Goal: Answer question/provide support: Share knowledge or assist other users

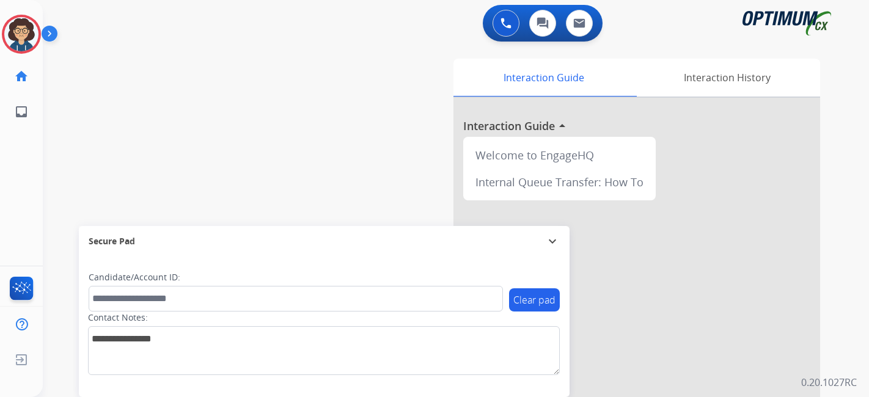
click at [9, 30] on img at bounding box center [21, 34] width 34 height 34
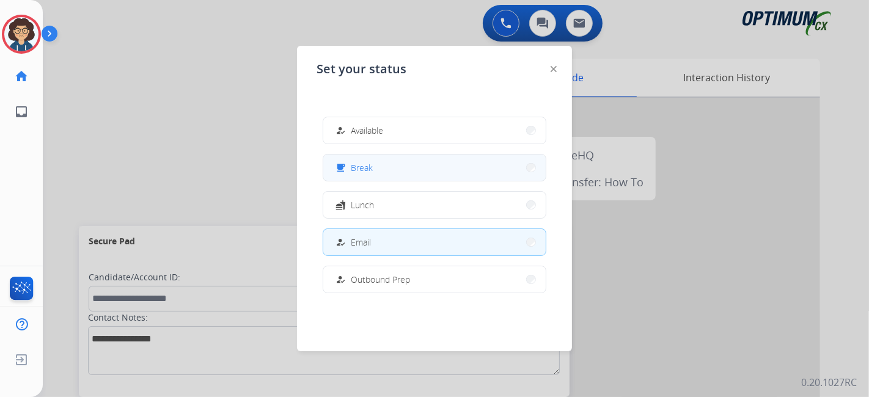
click at [468, 165] on button "free_breakfast Break" at bounding box center [434, 168] width 222 height 26
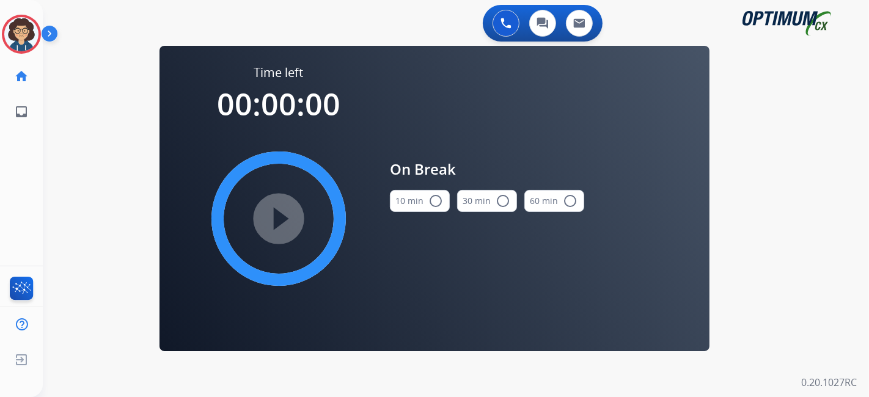
click at [435, 194] on mat-icon "radio_button_unchecked" at bounding box center [435, 201] width 15 height 15
click at [278, 222] on mat-icon "play_circle_filled" at bounding box center [278, 218] width 15 height 15
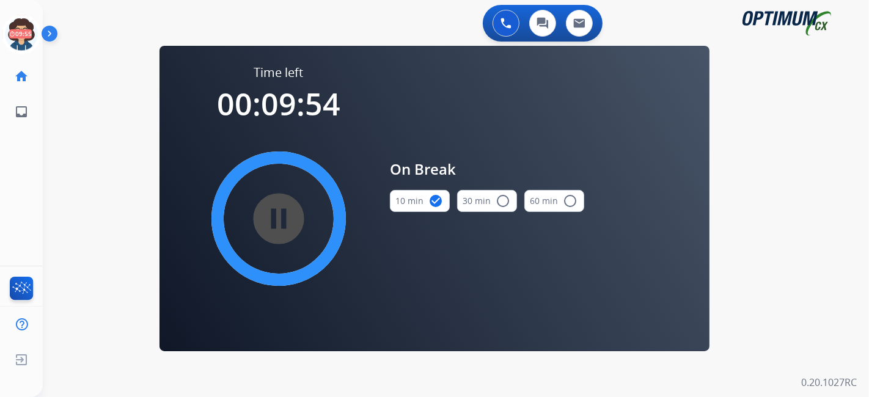
click at [107, 167] on div "0 Voice Interactions 0 Chat Interactions 0 Email Interactions swap_horiz Break …" at bounding box center [456, 198] width 826 height 397
click at [26, 36] on icon at bounding box center [22, 35] width 40 height 40
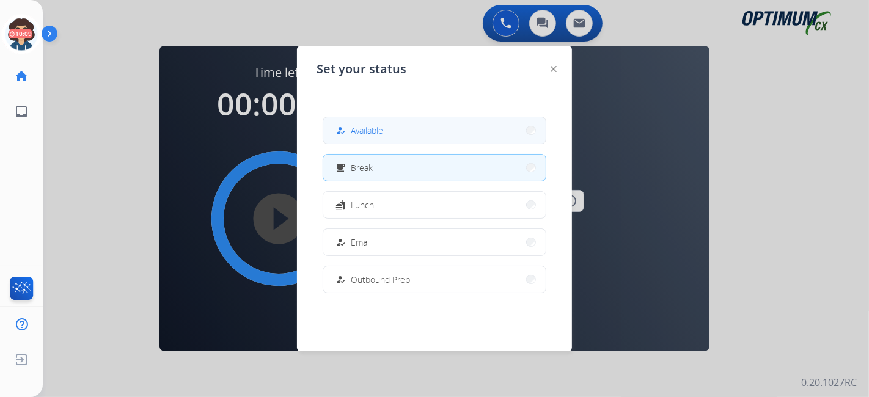
click at [389, 141] on button "how_to_reg Available" at bounding box center [434, 130] width 222 height 26
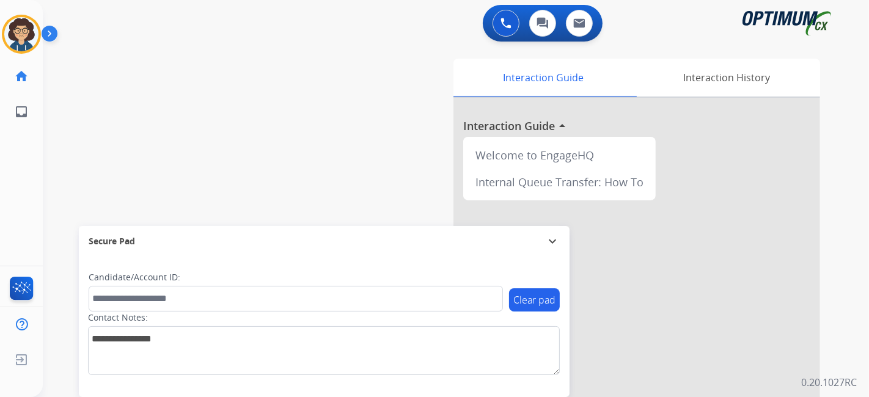
click at [349, 98] on div "swap_horiz Break voice bridge close_fullscreen Connect 3-Way Call merge_type Se…" at bounding box center [441, 299] width 797 height 510
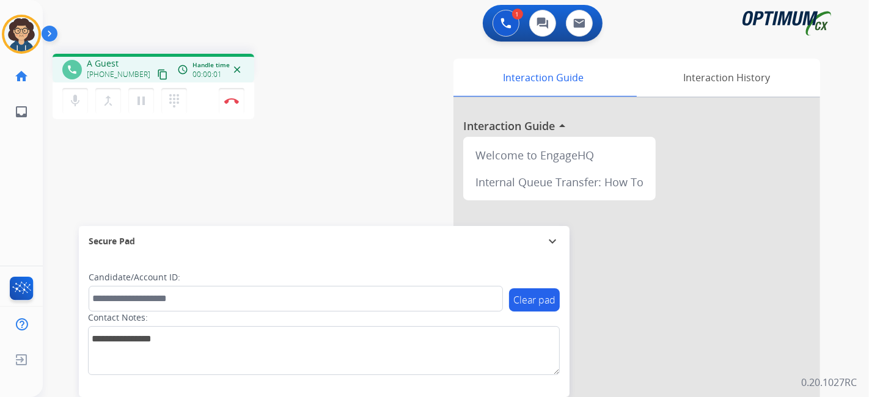
click at [157, 76] on mat-icon "content_copy" at bounding box center [162, 74] width 11 height 11
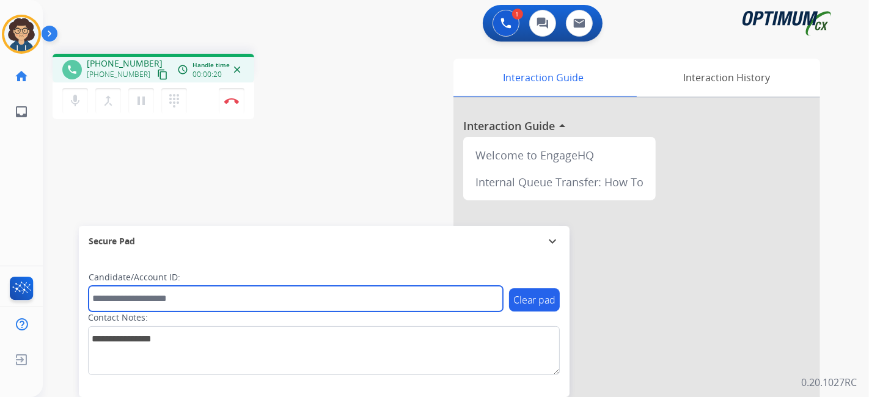
click at [158, 299] on input "text" at bounding box center [296, 299] width 414 height 26
paste input "*******"
type input "*******"
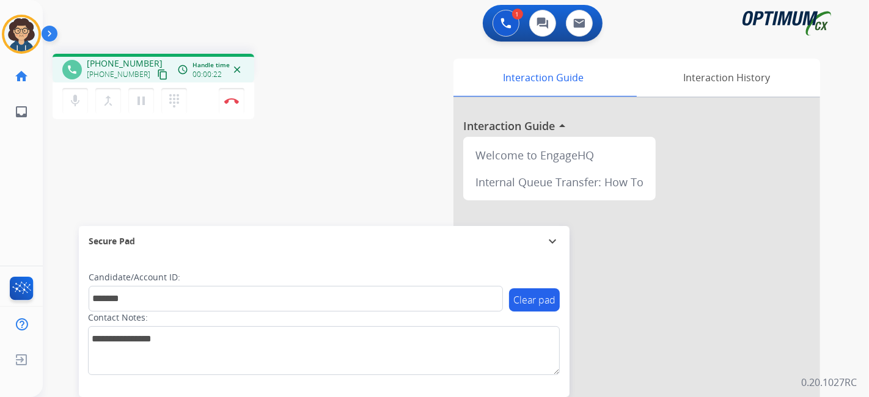
click at [213, 175] on div "phone [PHONE_NUMBER] [PHONE_NUMBER] content_copy access_time Call metrics Queue…" at bounding box center [441, 299] width 797 height 510
click at [227, 94] on button "Disconnect" at bounding box center [232, 101] width 26 height 26
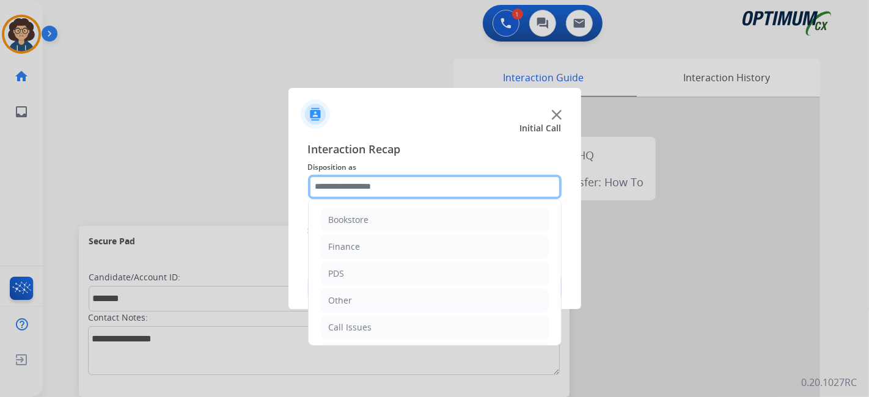
click at [449, 186] on input "text" at bounding box center [435, 187] width 254 height 24
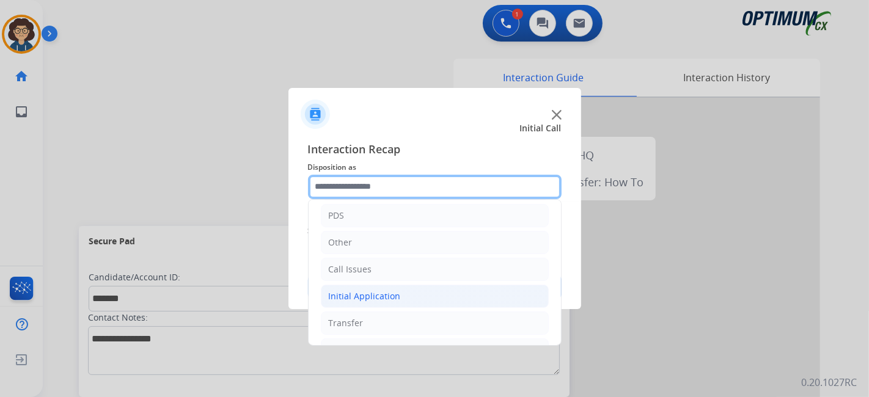
scroll to position [80, 0]
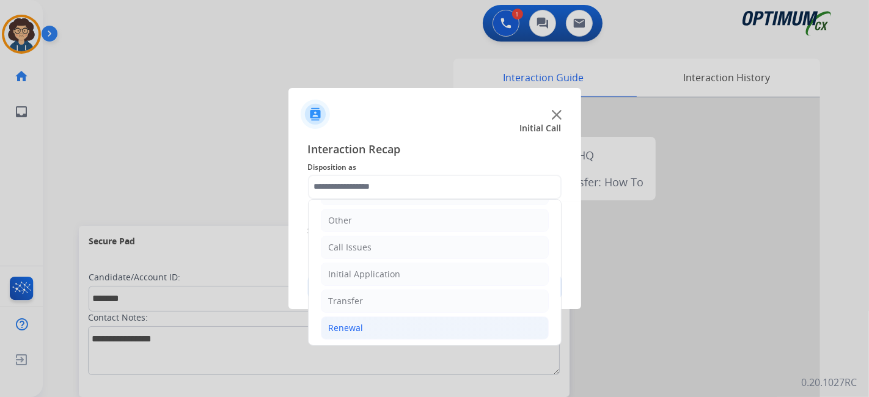
click at [406, 331] on li "Renewal" at bounding box center [435, 328] width 228 height 23
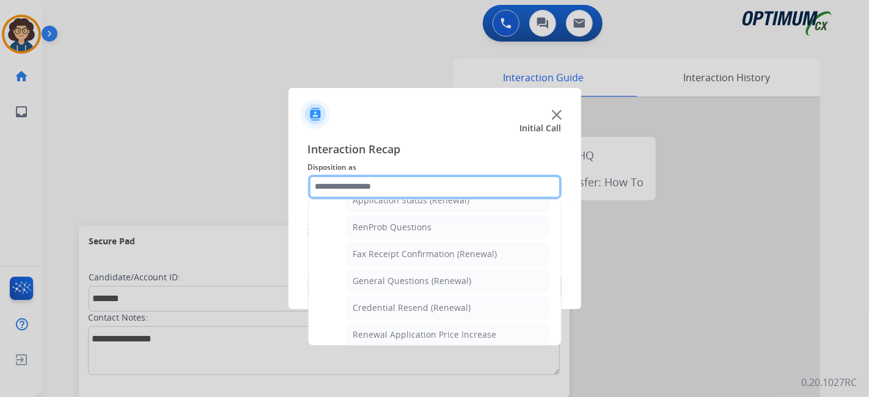
scroll to position [303, 0]
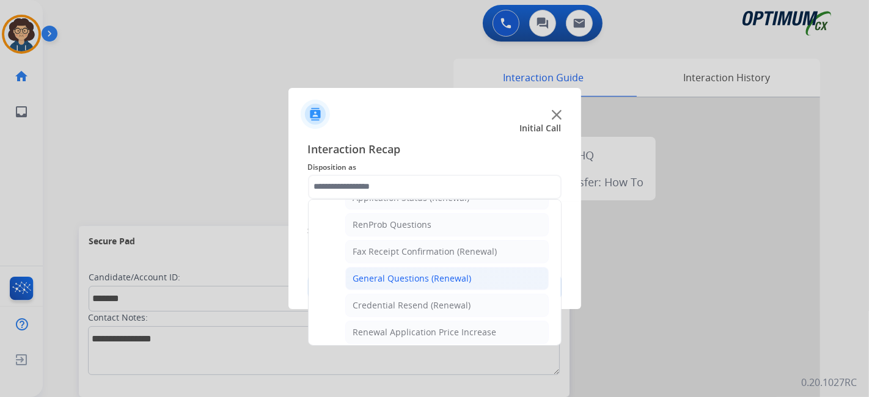
click at [479, 280] on li "General Questions (Renewal)" at bounding box center [447, 278] width 204 height 23
type input "**********"
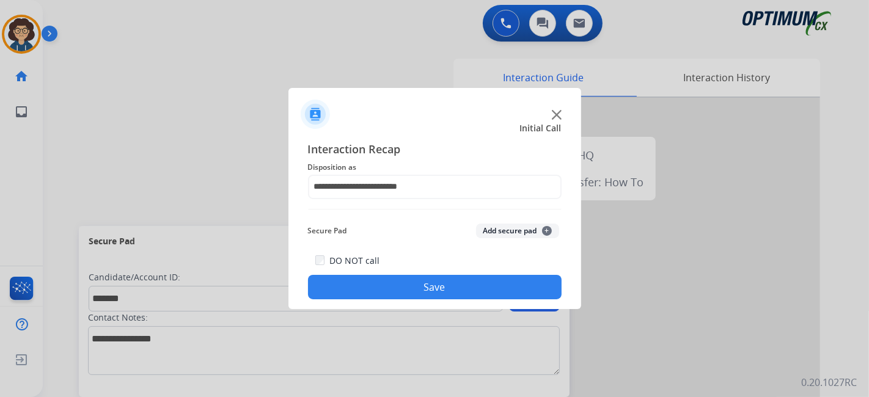
click at [524, 230] on button "Add secure pad +" at bounding box center [517, 231] width 83 height 15
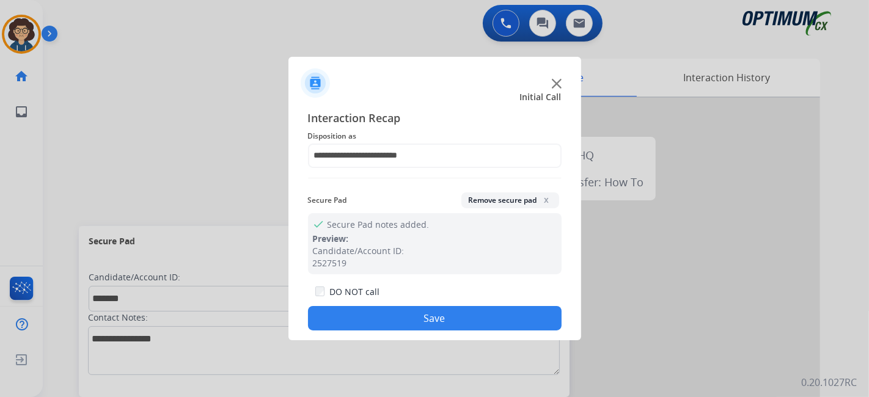
click at [447, 321] on button "Save" at bounding box center [435, 318] width 254 height 24
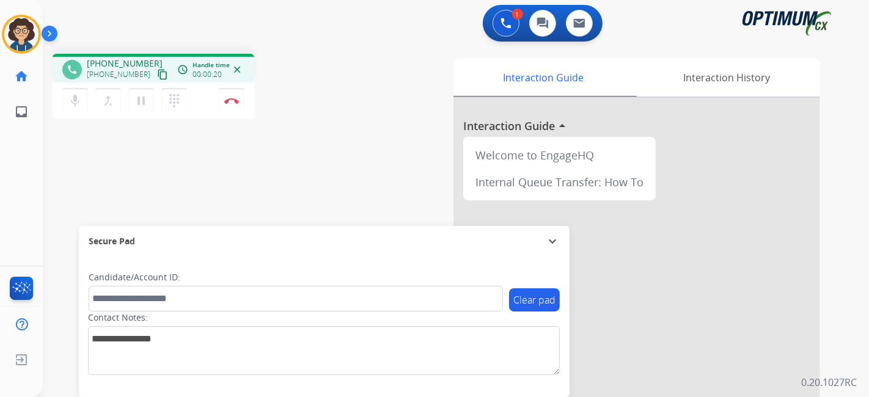
click at [157, 76] on mat-icon "content_copy" at bounding box center [162, 74] width 11 height 11
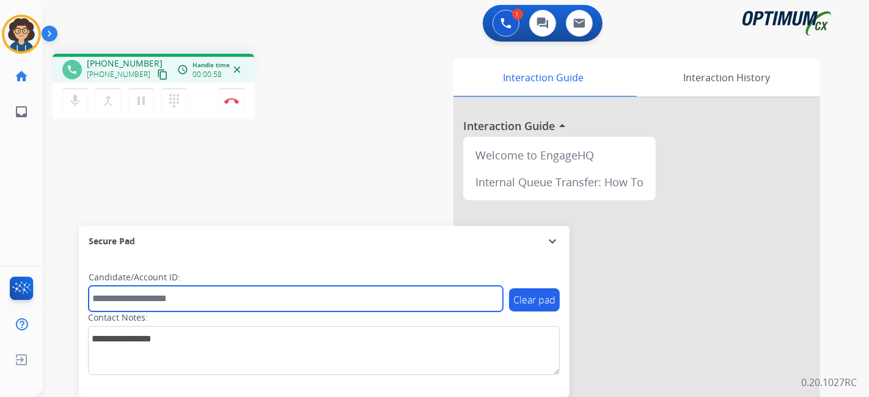
click at [155, 299] on input "text" at bounding box center [296, 299] width 414 height 26
paste input "*******"
type input "*******"
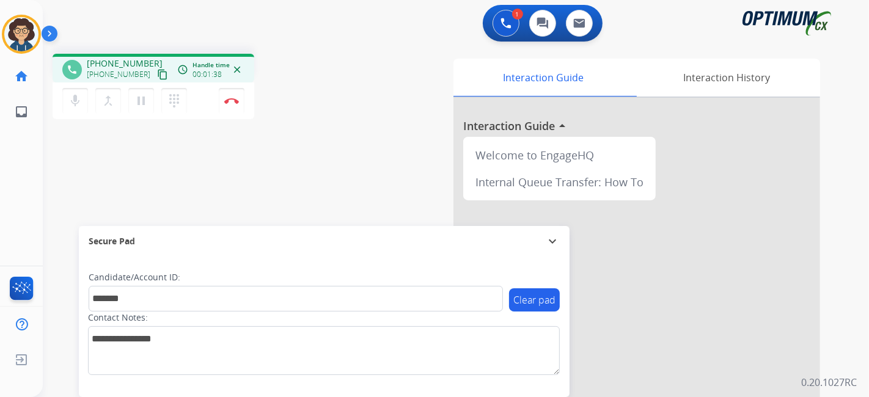
click at [368, 111] on div "Interaction Guide Interaction History Interaction Guide arrow_drop_up Welcome t…" at bounding box center [592, 306] width 455 height 495
click at [234, 98] on img at bounding box center [231, 101] width 15 height 6
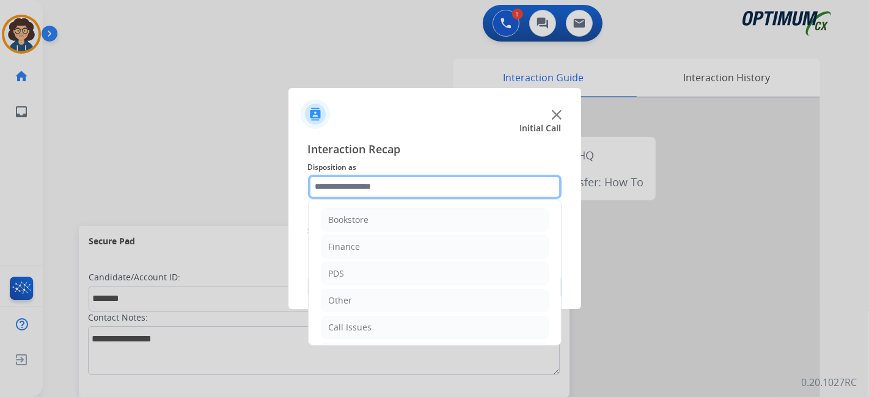
click at [434, 196] on input "text" at bounding box center [435, 187] width 254 height 24
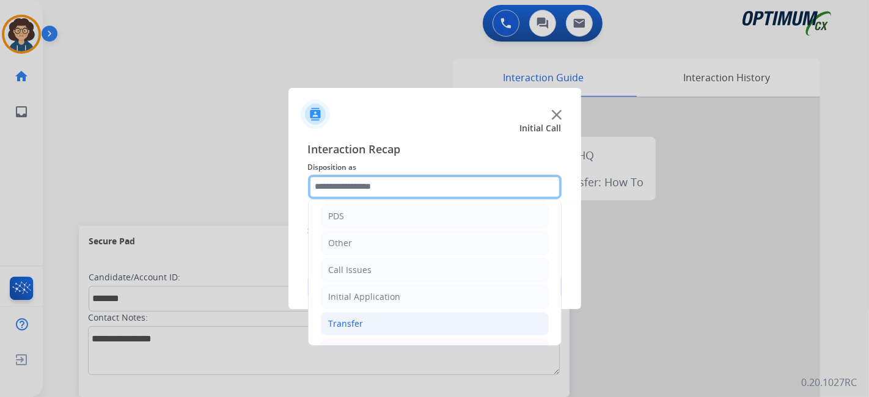
scroll to position [80, 0]
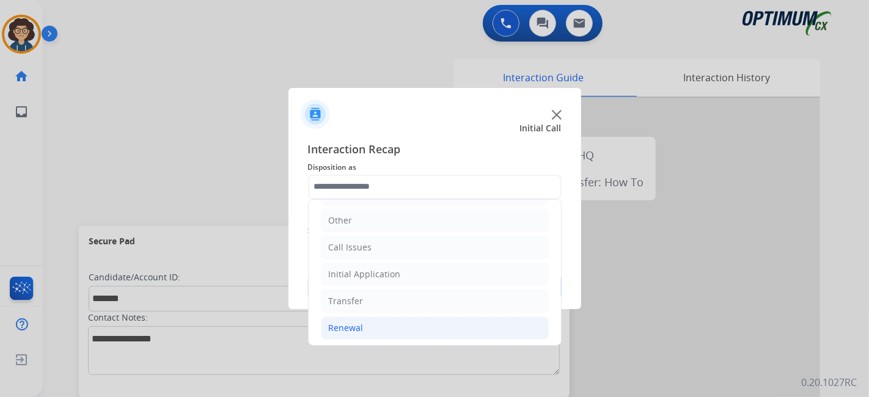
click at [402, 321] on li "Renewal" at bounding box center [435, 328] width 228 height 23
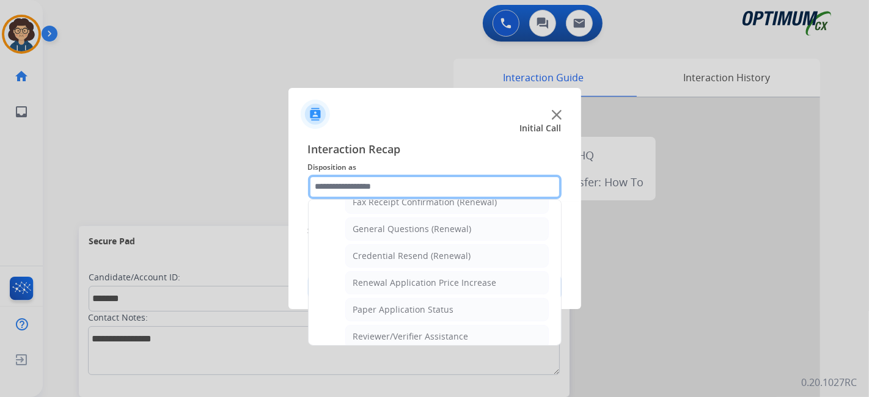
scroll to position [351, 0]
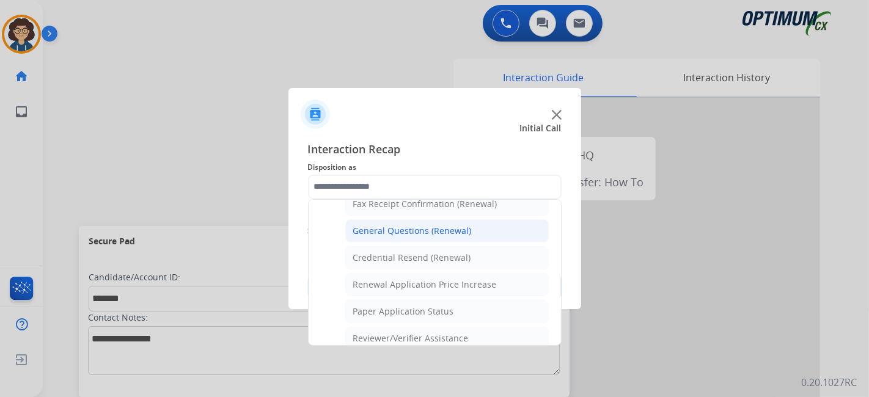
click at [483, 226] on li "General Questions (Renewal)" at bounding box center [447, 230] width 204 height 23
type input "**********"
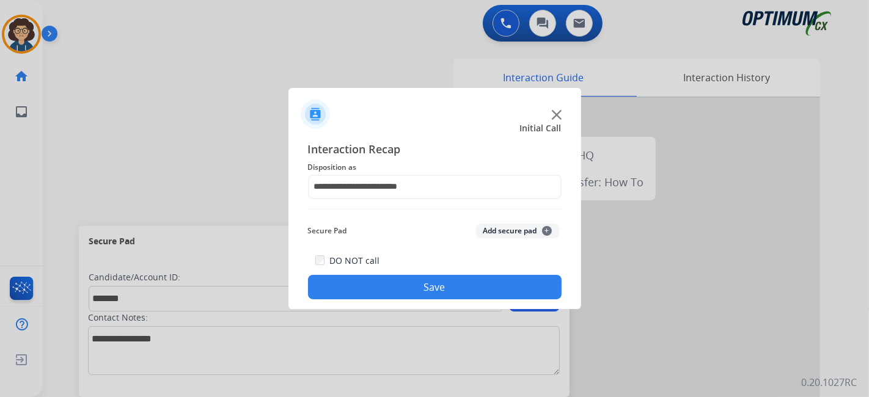
click at [512, 231] on button "Add secure pad +" at bounding box center [517, 231] width 83 height 15
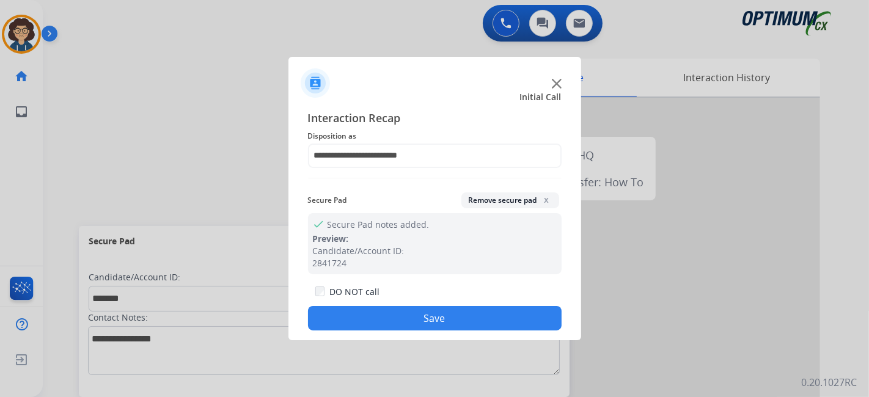
click at [419, 325] on button "Save" at bounding box center [435, 318] width 254 height 24
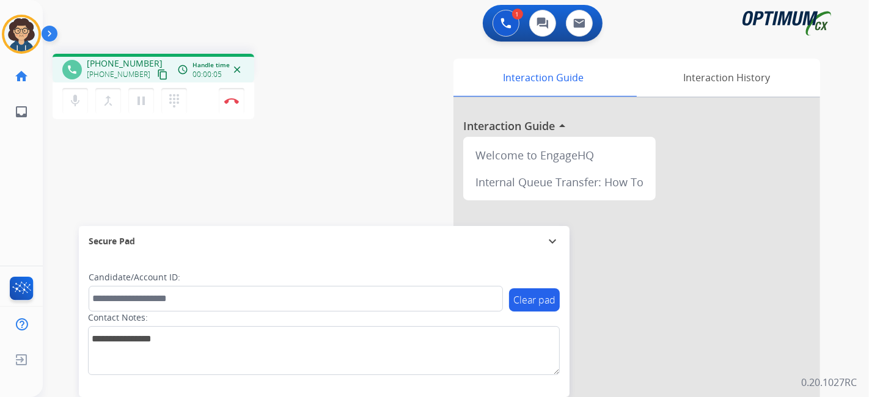
click at [157, 70] on mat-icon "content_copy" at bounding box center [162, 74] width 11 height 11
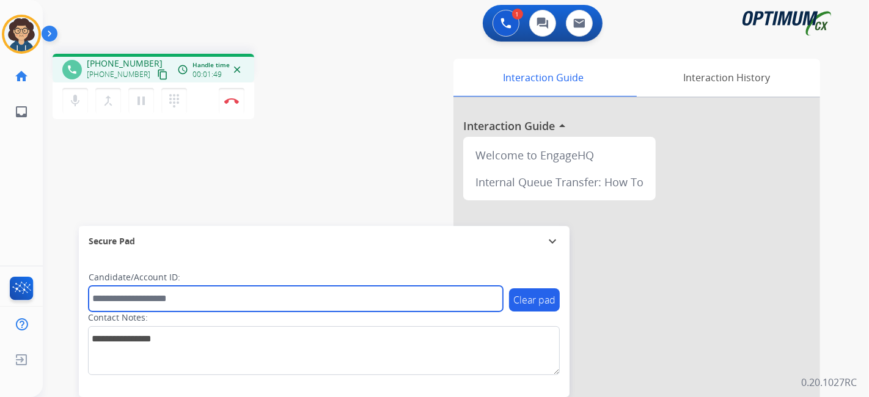
click at [166, 308] on input "text" at bounding box center [296, 299] width 414 height 26
paste input "*********"
type input "*********"
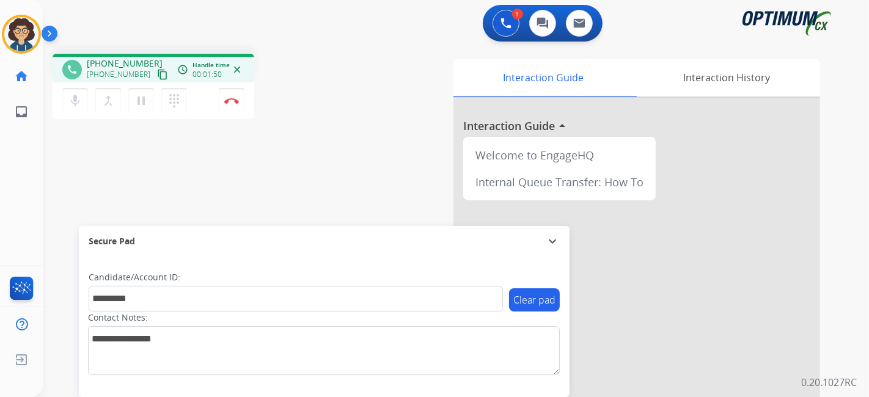
click at [238, 211] on div "phone [PHONE_NUMBER] [PHONE_NUMBER] content_copy access_time Call metrics Queue…" at bounding box center [441, 299] width 797 height 510
click at [230, 100] on img at bounding box center [231, 101] width 15 height 6
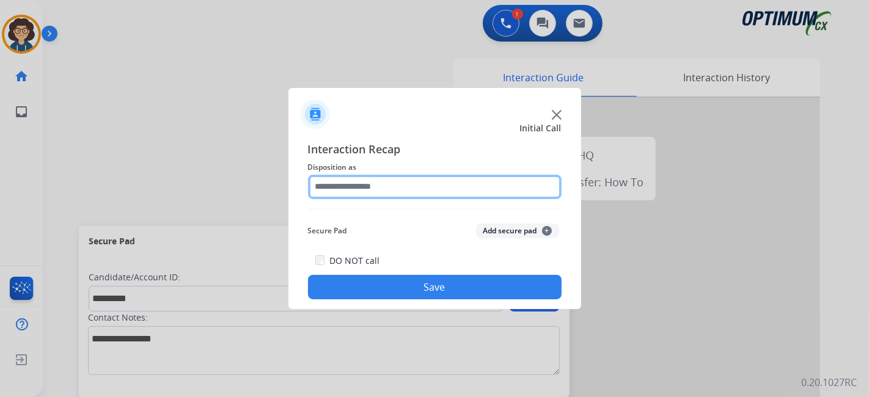
click at [416, 191] on input "text" at bounding box center [435, 187] width 254 height 24
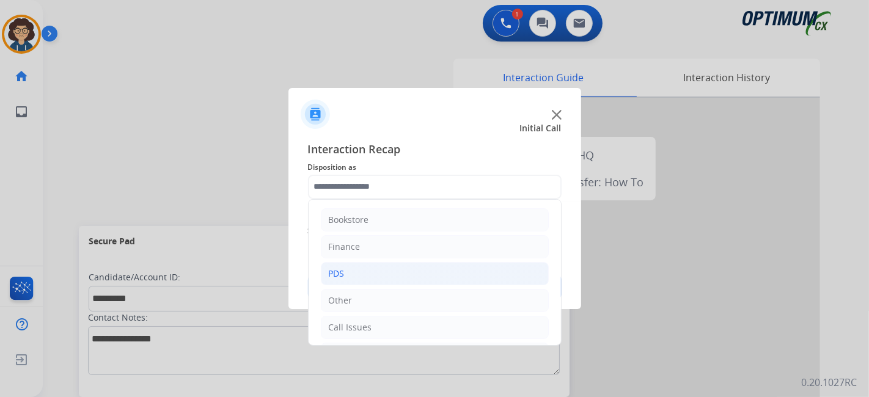
click at [413, 266] on li "PDS" at bounding box center [435, 273] width 228 height 23
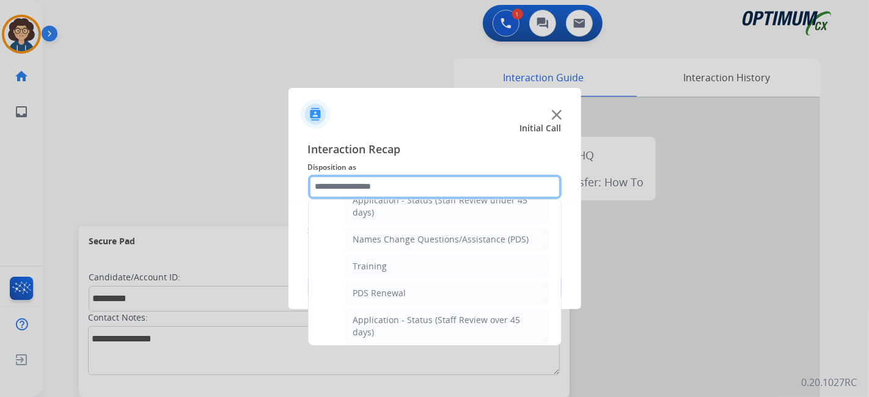
scroll to position [125, 0]
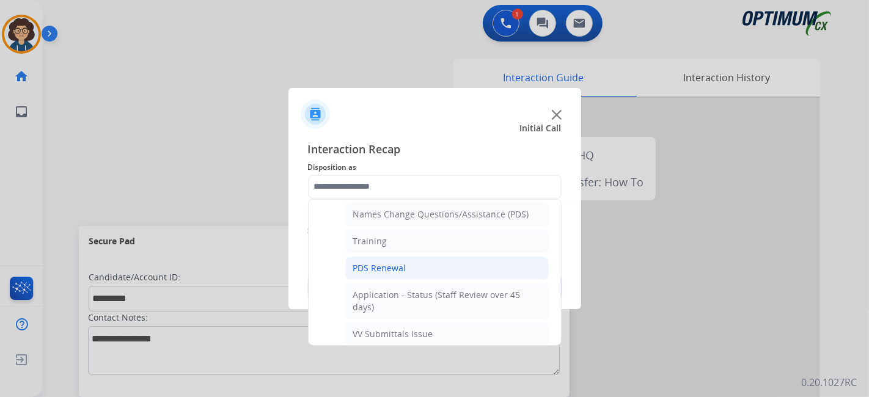
click at [488, 257] on li "PDS Renewal" at bounding box center [447, 268] width 204 height 23
type input "**********"
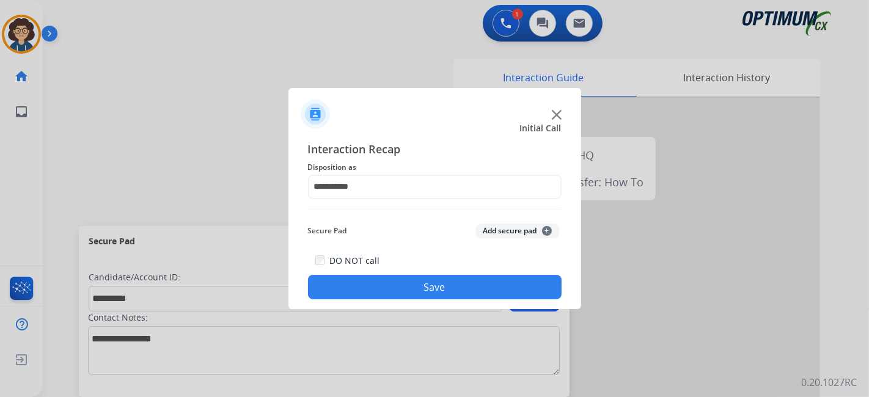
click at [510, 227] on button "Add secure pad +" at bounding box center [517, 231] width 83 height 15
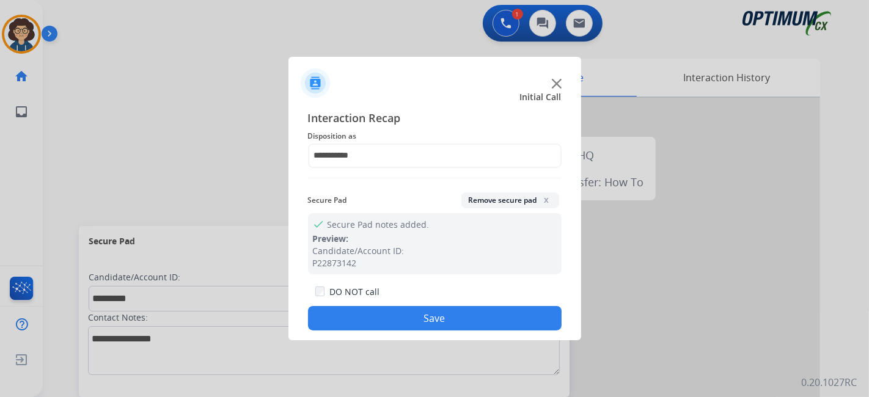
click at [434, 309] on button "Save" at bounding box center [435, 318] width 254 height 24
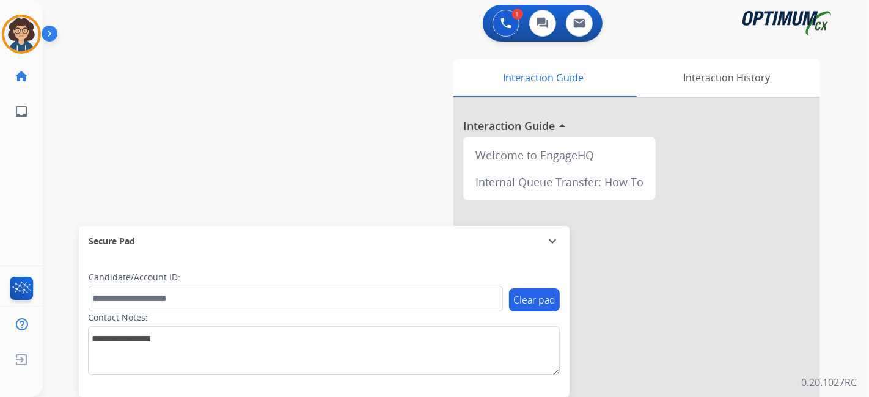
click at [375, 170] on div "Interaction Guide Interaction History Interaction Guide arrow_drop_up Welcome t…" at bounding box center [592, 306] width 455 height 495
click at [18, 34] on img at bounding box center [21, 34] width 34 height 34
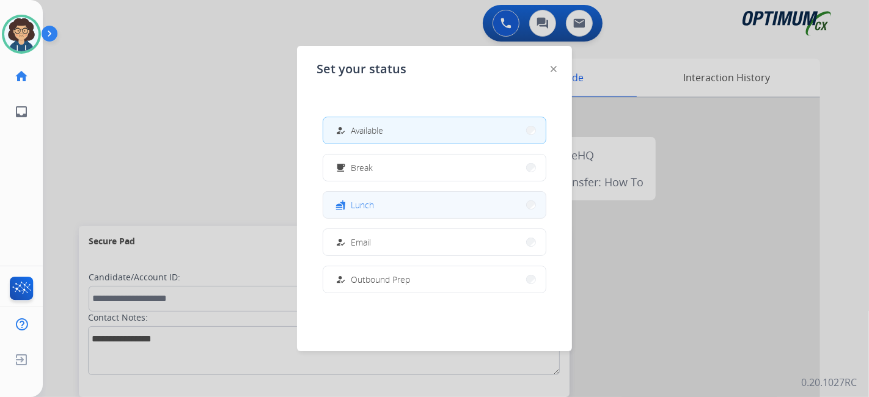
click at [384, 202] on button "fastfood Lunch" at bounding box center [434, 205] width 222 height 26
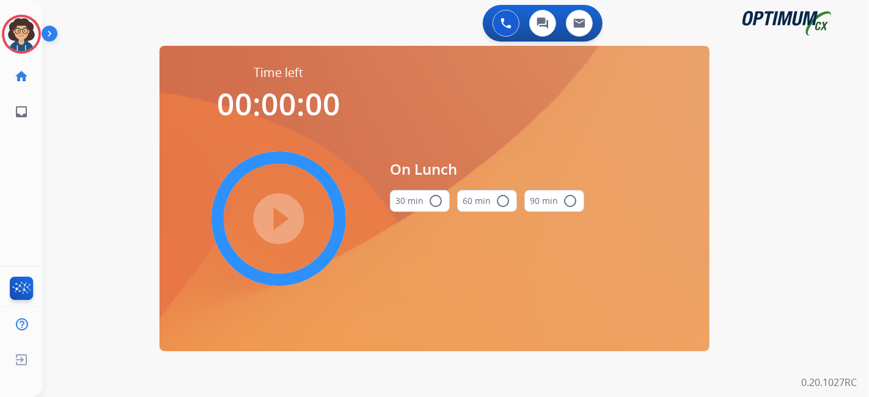
click at [403, 202] on button "30 min radio_button_unchecked" at bounding box center [420, 201] width 60 height 22
click at [281, 211] on mat-icon "play_circle_filled" at bounding box center [278, 218] width 15 height 15
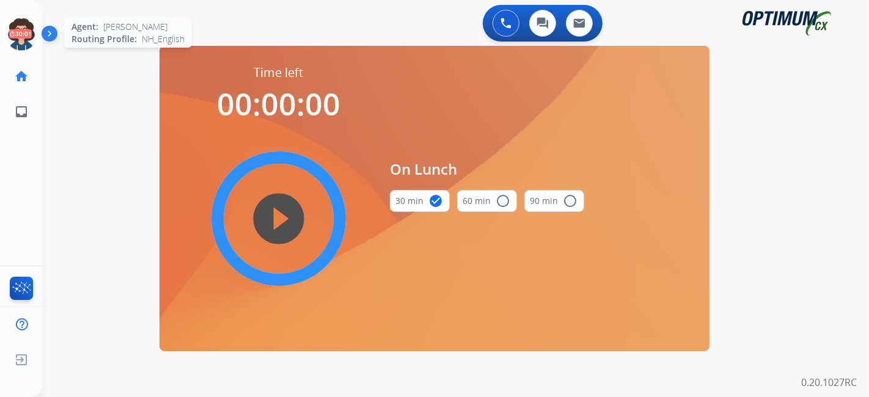
click at [20, 24] on icon at bounding box center [22, 35] width 40 height 40
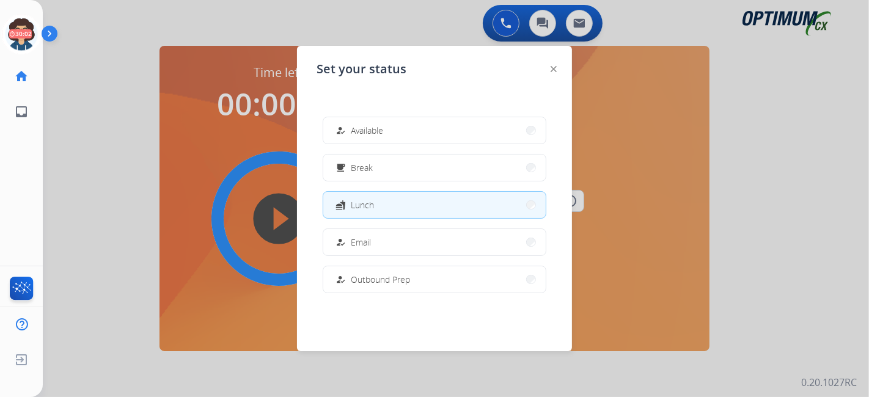
click at [354, 121] on button "how_to_reg Available" at bounding box center [434, 130] width 222 height 26
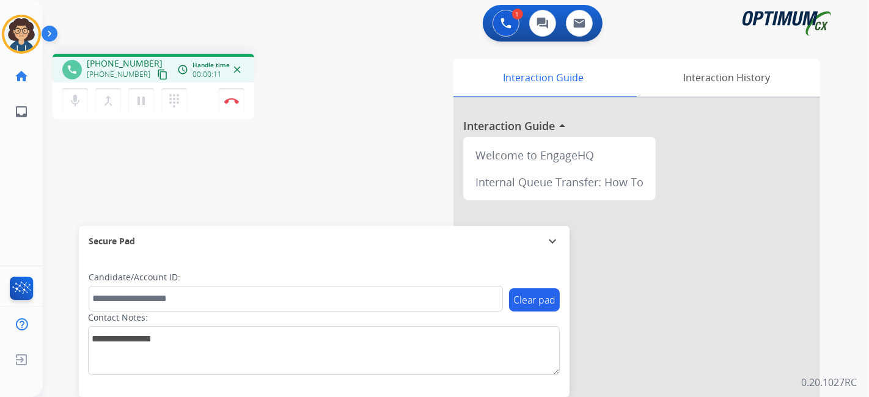
click at [155, 72] on button "content_copy" at bounding box center [162, 74] width 15 height 15
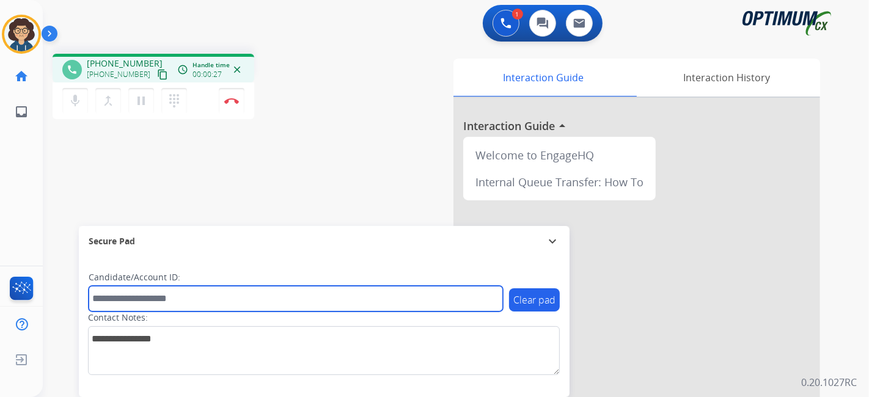
click at [189, 295] on input "text" at bounding box center [296, 299] width 414 height 26
paste input "*******"
type input "*******"
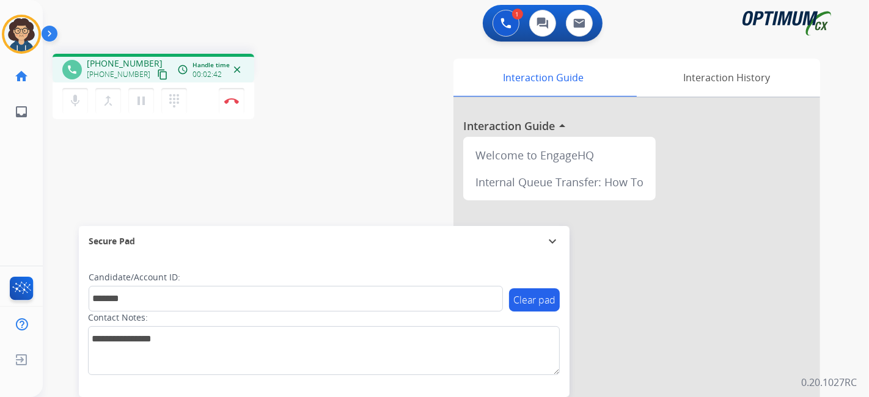
drag, startPoint x: 295, startPoint y: 131, endPoint x: 284, endPoint y: 18, distance: 113.0
click at [296, 130] on div "phone [PHONE_NUMBER] [PHONE_NUMBER] content_copy access_time Call metrics Queue…" at bounding box center [441, 299] width 797 height 510
click at [235, 99] on img at bounding box center [231, 101] width 15 height 6
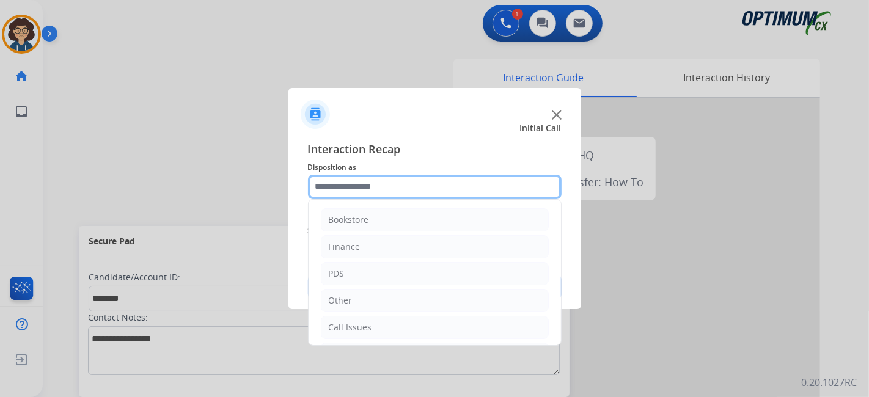
click at [436, 191] on input "text" at bounding box center [435, 187] width 254 height 24
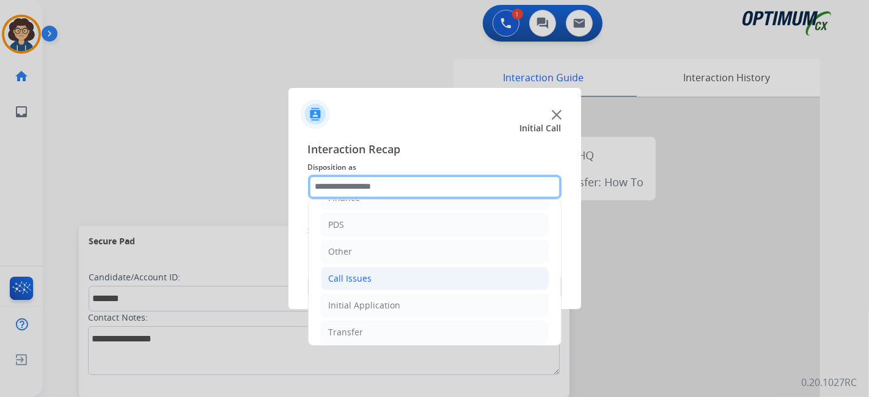
scroll to position [80, 0]
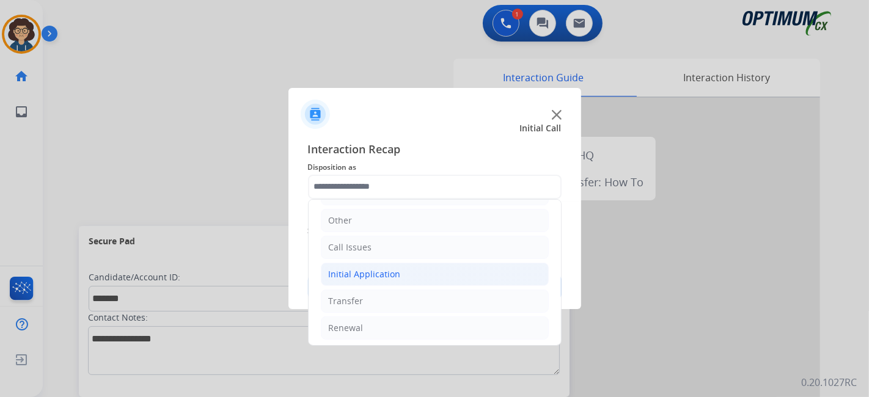
click at [422, 269] on li "Initial Application" at bounding box center [435, 274] width 228 height 23
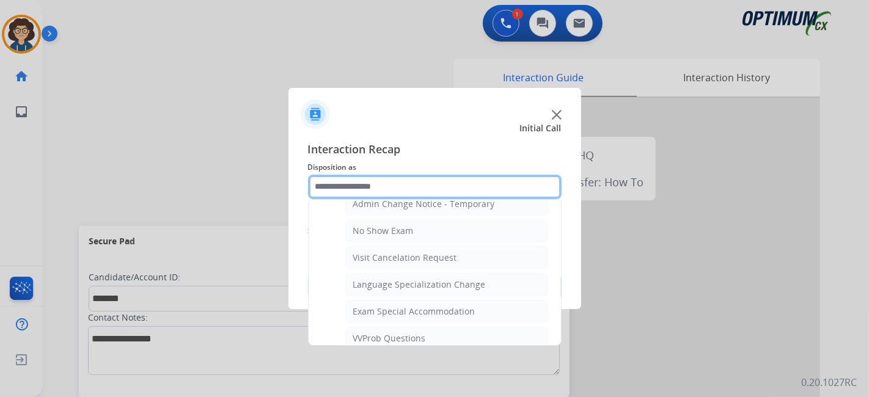
scroll to position [542, 0]
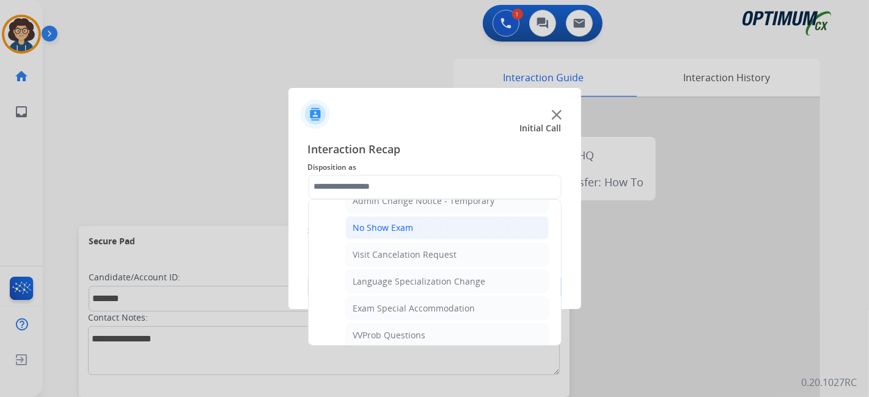
click at [433, 221] on li "No Show Exam" at bounding box center [447, 227] width 204 height 23
type input "**********"
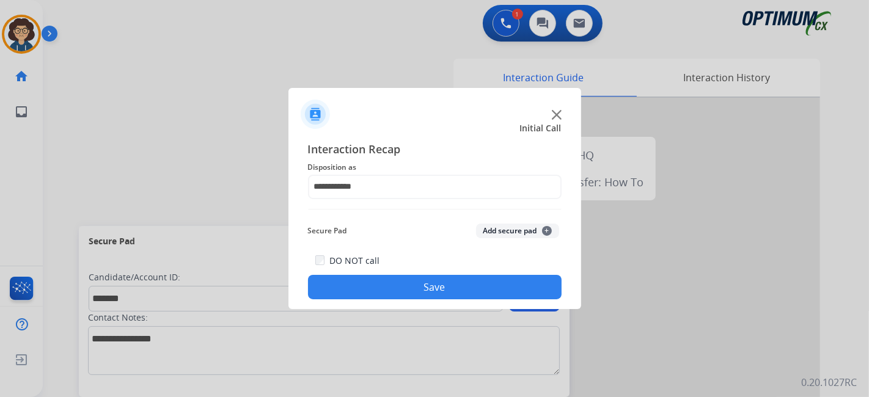
click at [507, 226] on button "Add secure pad +" at bounding box center [517, 231] width 83 height 15
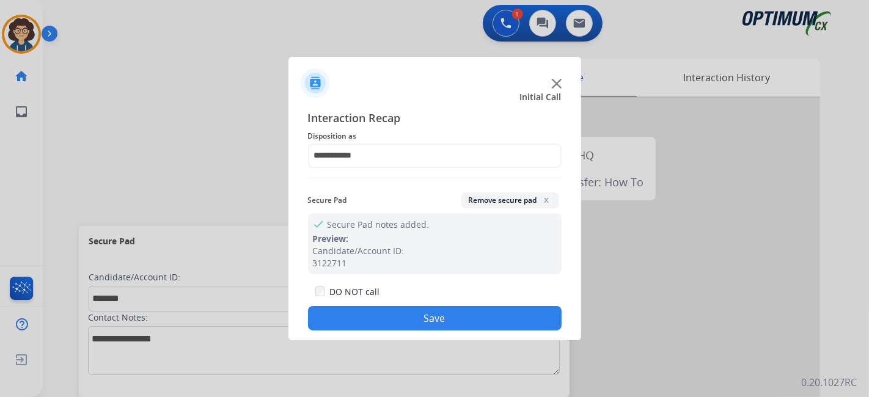
click at [426, 327] on button "Save" at bounding box center [435, 318] width 254 height 24
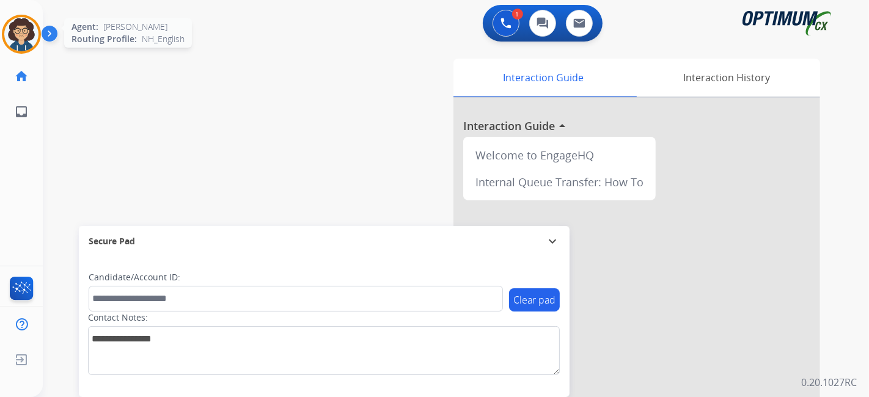
click at [12, 45] on img at bounding box center [21, 34] width 34 height 34
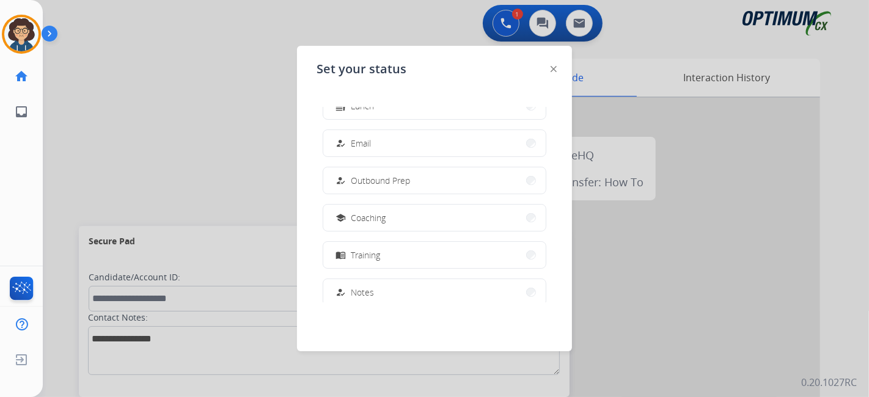
scroll to position [112, 0]
click at [443, 188] on div "how_to_reg Available free_breakfast Break fastfood Lunch how_to_reg Email how_t…" at bounding box center [435, 205] width 236 height 196
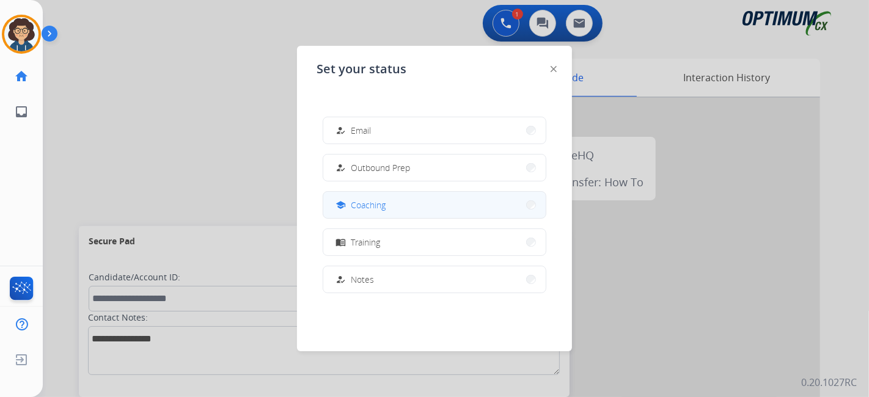
click at [434, 200] on button "school Coaching" at bounding box center [434, 205] width 222 height 26
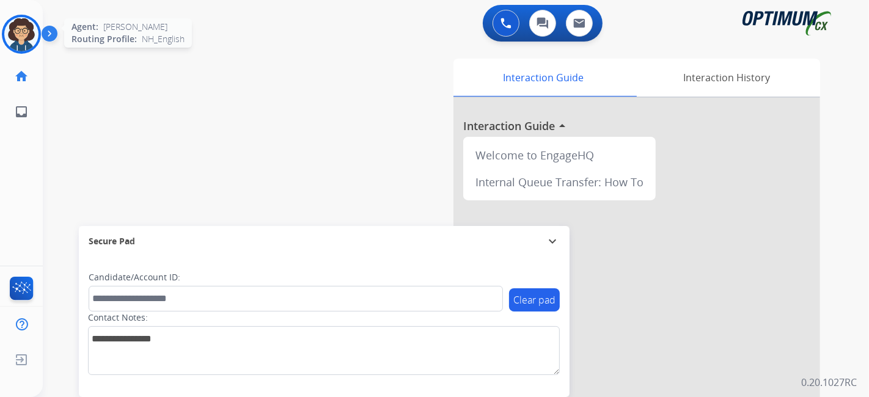
click at [28, 40] on img at bounding box center [21, 34] width 34 height 34
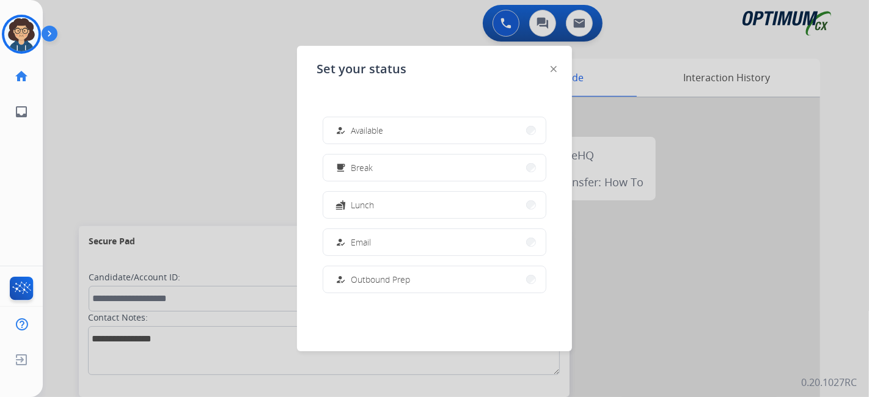
click at [368, 125] on span "Available" at bounding box center [367, 130] width 32 height 13
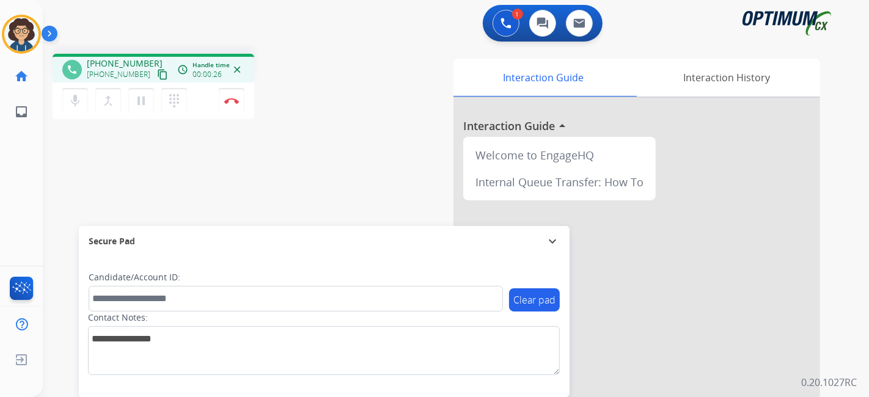
click at [157, 70] on mat-icon "content_copy" at bounding box center [162, 74] width 11 height 11
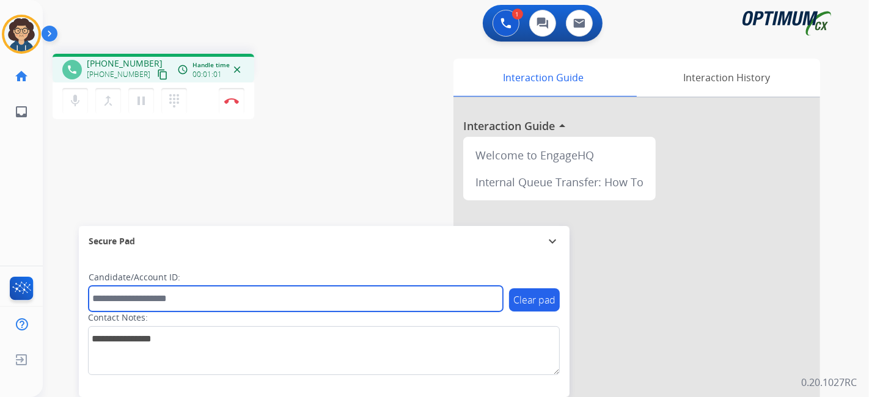
click at [202, 296] on input "text" at bounding box center [296, 299] width 414 height 26
paste input "*******"
type input "*******"
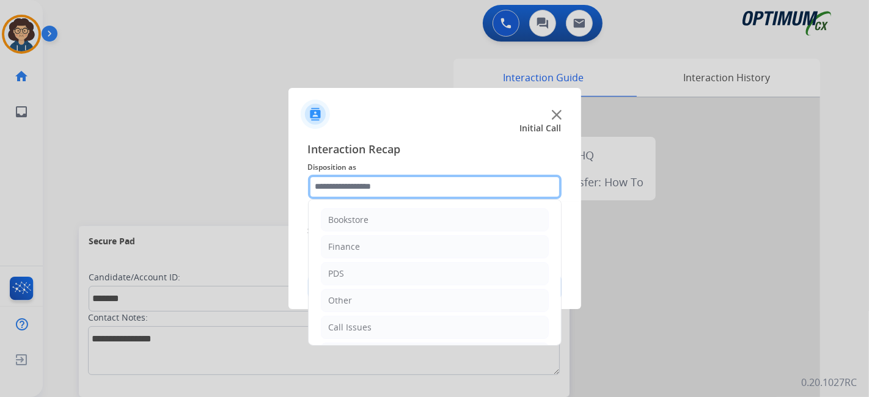
click at [408, 178] on input "text" at bounding box center [435, 187] width 254 height 24
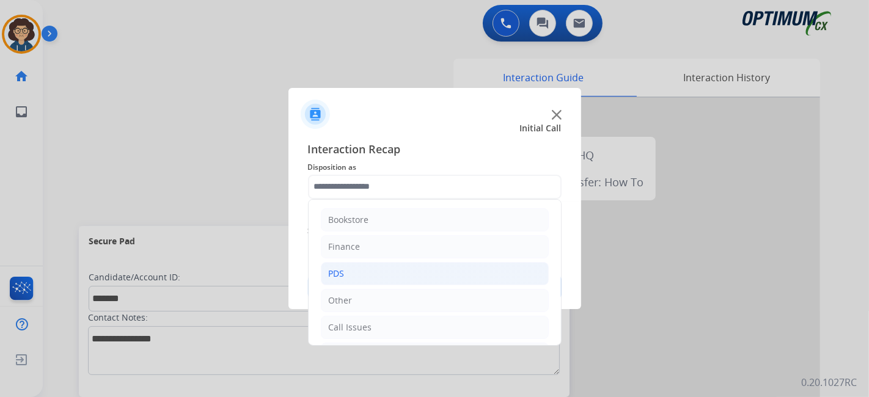
drag, startPoint x: 391, startPoint y: 266, endPoint x: 411, endPoint y: 268, distance: 19.6
click at [391, 268] on li "PDS" at bounding box center [435, 273] width 228 height 23
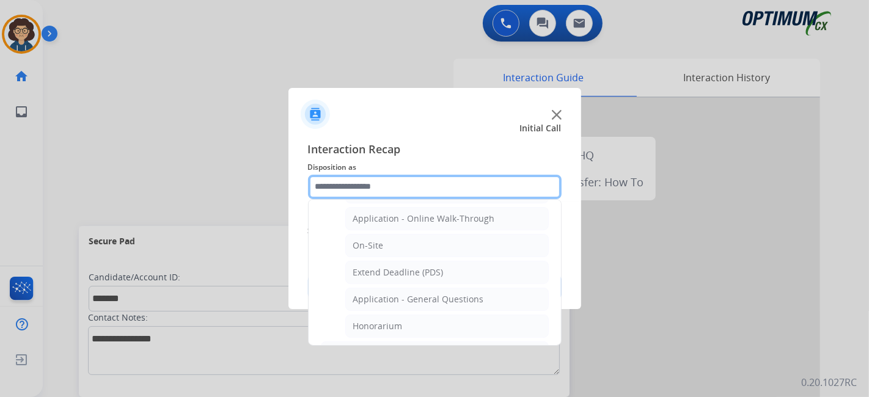
scroll to position [312, 0]
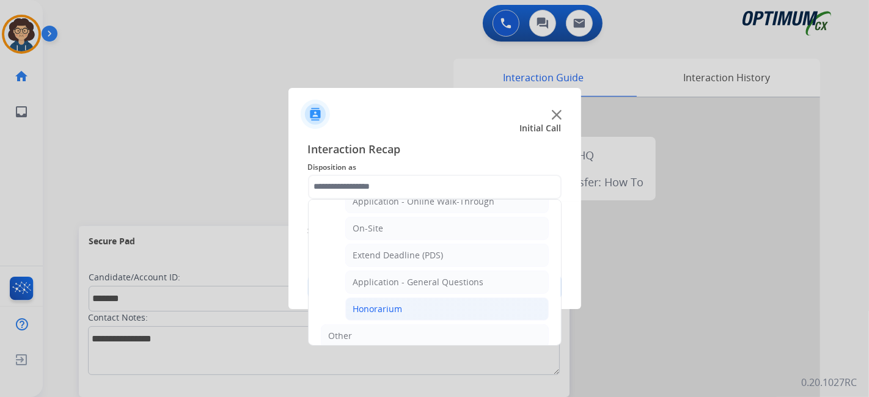
click at [498, 306] on li "Honorarium" at bounding box center [447, 309] width 204 height 23
type input "**********"
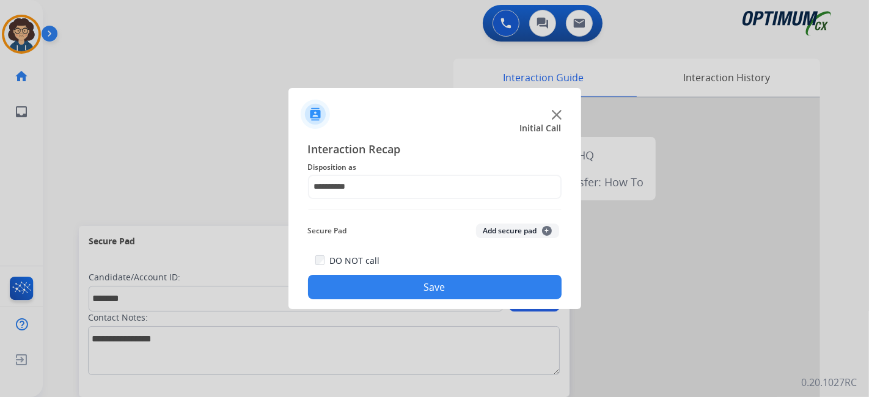
click at [529, 238] on button "Add secure pad +" at bounding box center [517, 231] width 83 height 15
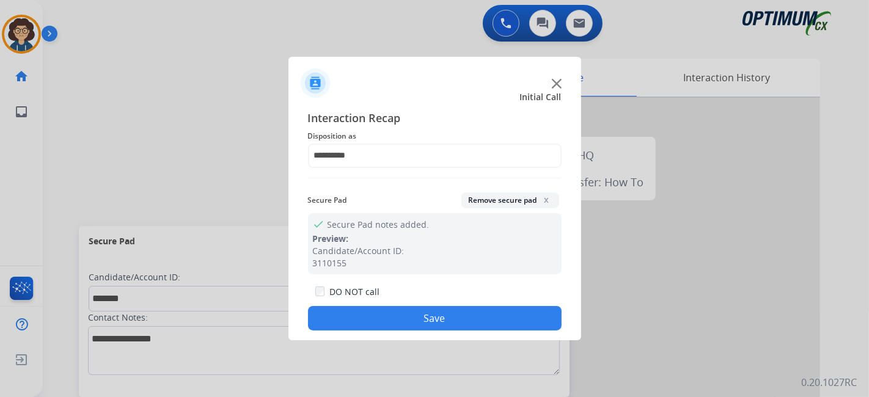
click at [448, 304] on div "DO NOT call Save" at bounding box center [435, 307] width 254 height 46
click at [441, 314] on button "Save" at bounding box center [435, 318] width 254 height 24
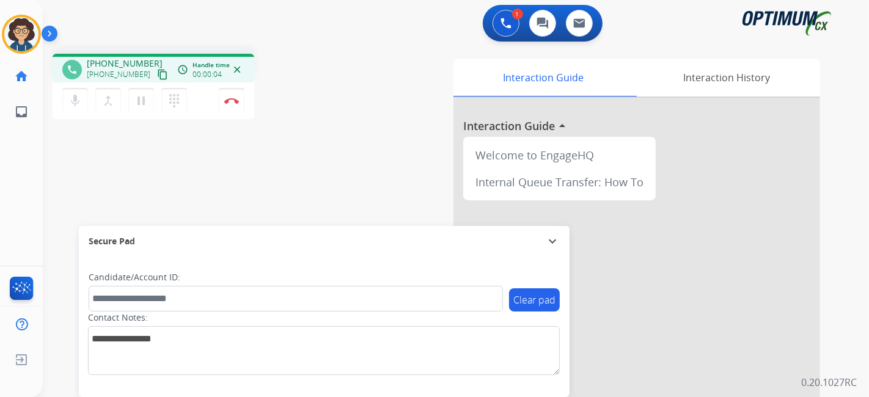
click at [157, 74] on mat-icon "content_copy" at bounding box center [162, 74] width 11 height 11
drag, startPoint x: 142, startPoint y: 103, endPoint x: 144, endPoint y: 119, distance: 16.0
click at [142, 105] on mat-icon "pause" at bounding box center [141, 101] width 15 height 15
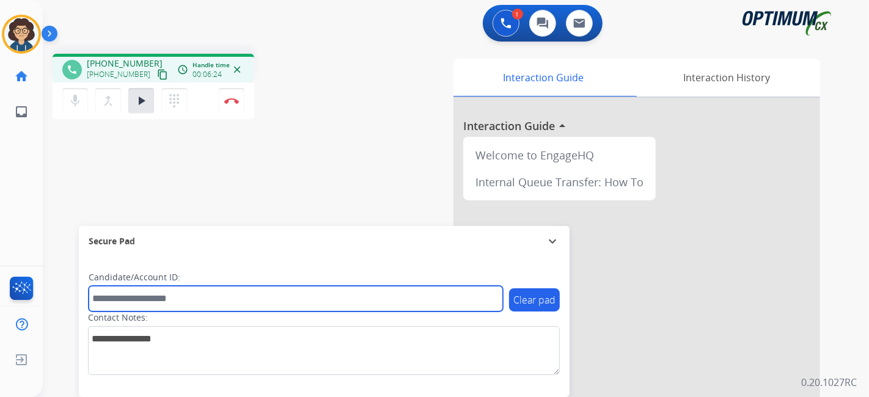
click at [177, 297] on input "text" at bounding box center [296, 299] width 414 height 26
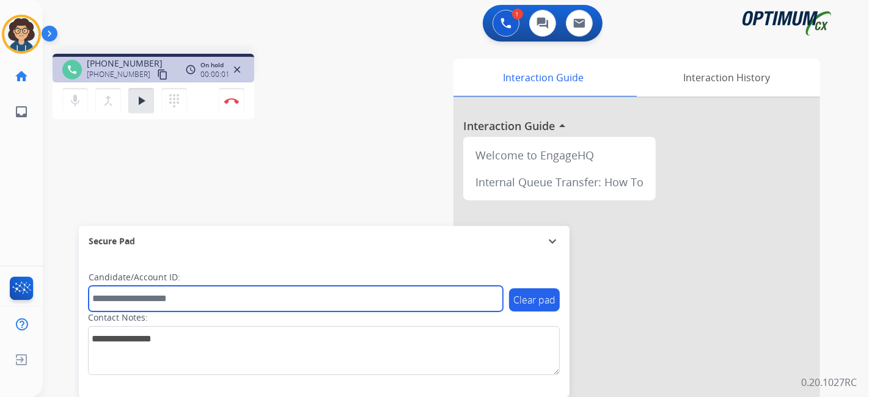
paste input "*******"
type input "*******"
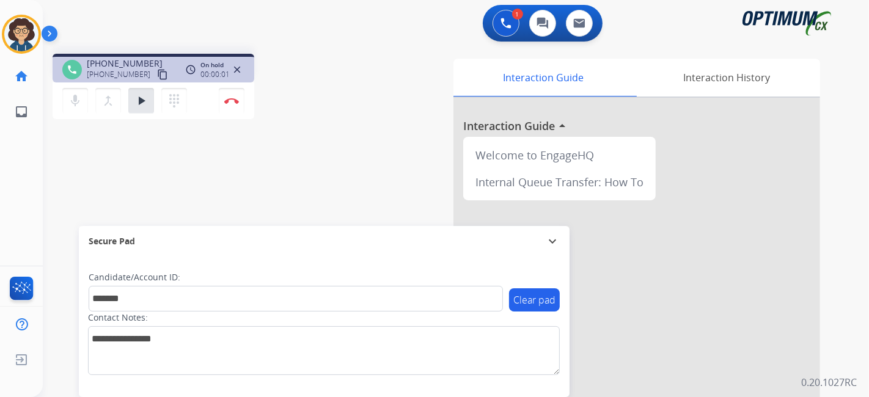
drag, startPoint x: 334, startPoint y: 156, endPoint x: 340, endPoint y: 143, distance: 15.0
click at [336, 155] on div "phone [PHONE_NUMBER] [PHONE_NUMBER] content_copy access_time Call metrics Queue…" at bounding box center [441, 299] width 797 height 510
click at [147, 100] on mat-icon "play_arrow" at bounding box center [141, 101] width 15 height 15
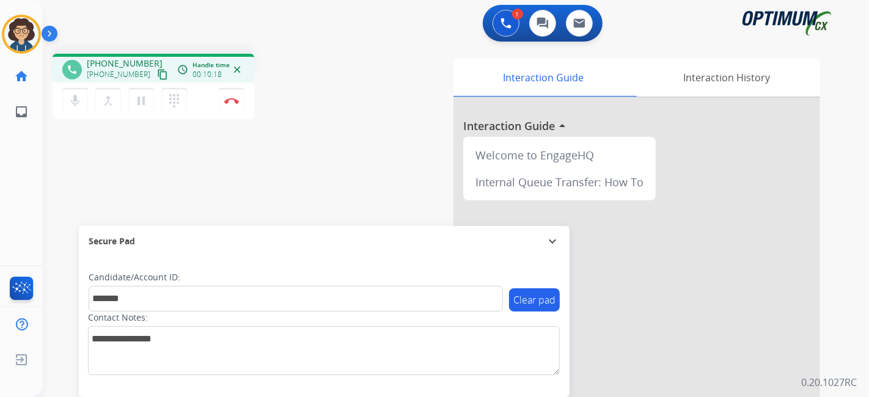
click at [319, 125] on div "phone [PHONE_NUMBER] [PHONE_NUMBER] content_copy access_time Call metrics Queue…" at bounding box center [441, 299] width 797 height 510
click at [235, 99] on img at bounding box center [231, 101] width 15 height 6
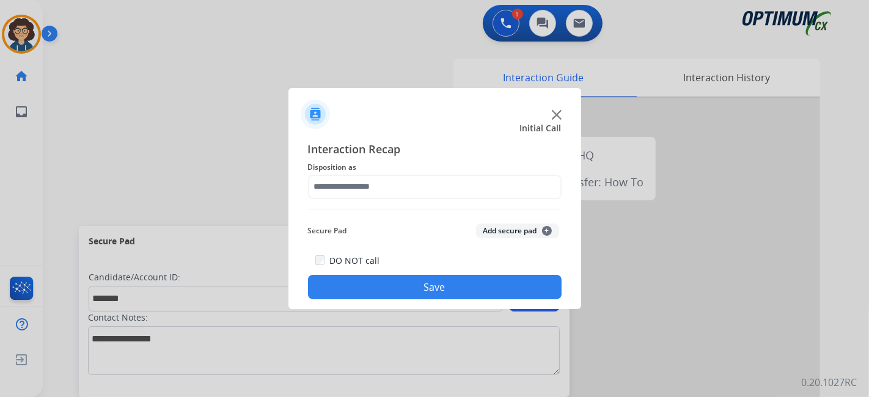
click at [441, 173] on span "Disposition as" at bounding box center [435, 167] width 254 height 15
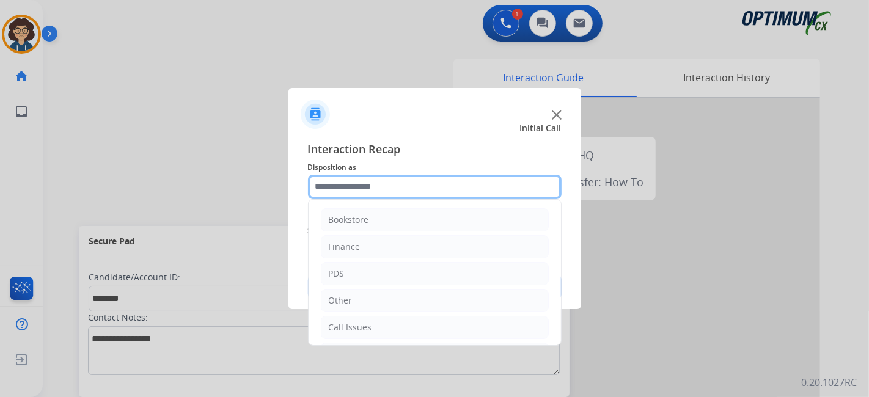
click at [435, 185] on input "text" at bounding box center [435, 187] width 254 height 24
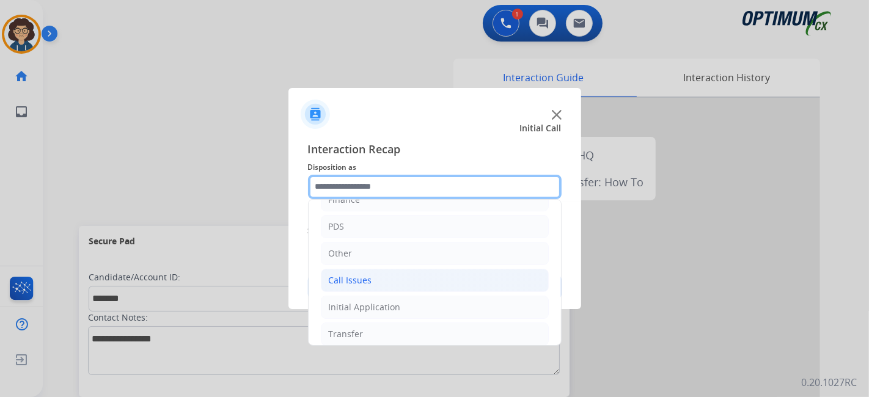
scroll to position [80, 0]
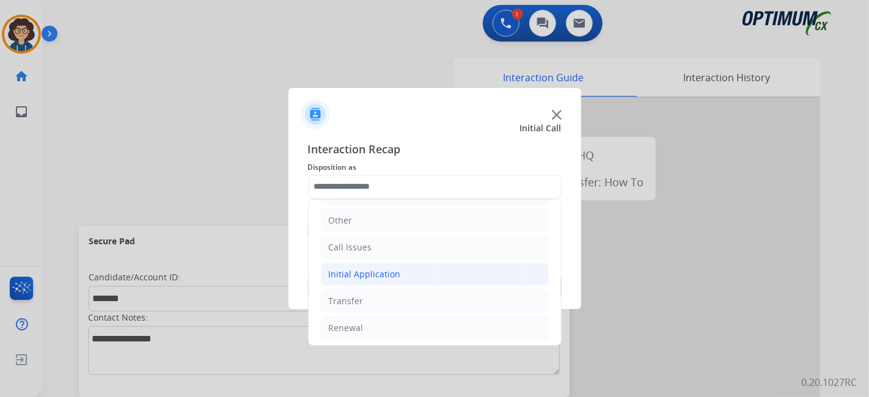
drag, startPoint x: 406, startPoint y: 277, endPoint x: 447, endPoint y: 277, distance: 40.3
click at [406, 277] on li "Initial Application" at bounding box center [435, 274] width 228 height 23
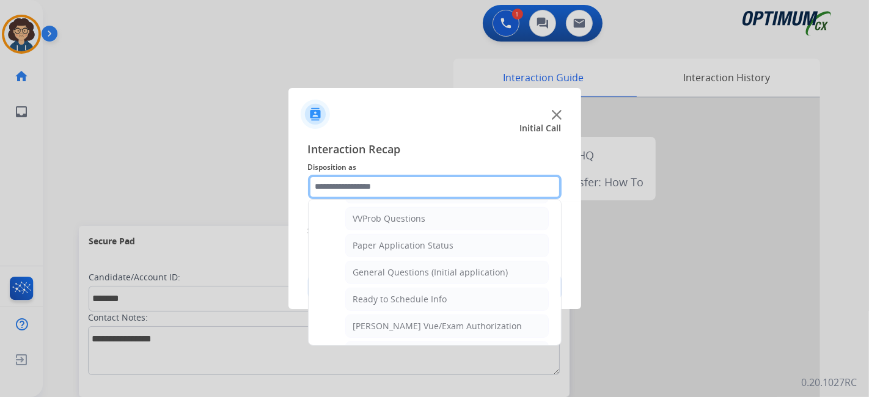
scroll to position [705, 0]
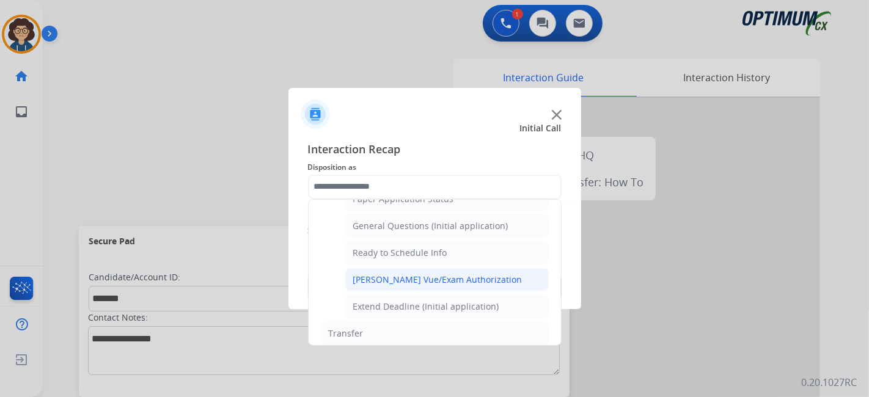
click at [489, 268] on li "[PERSON_NAME] Vue/Exam Authorization" at bounding box center [447, 279] width 204 height 23
type input "**********"
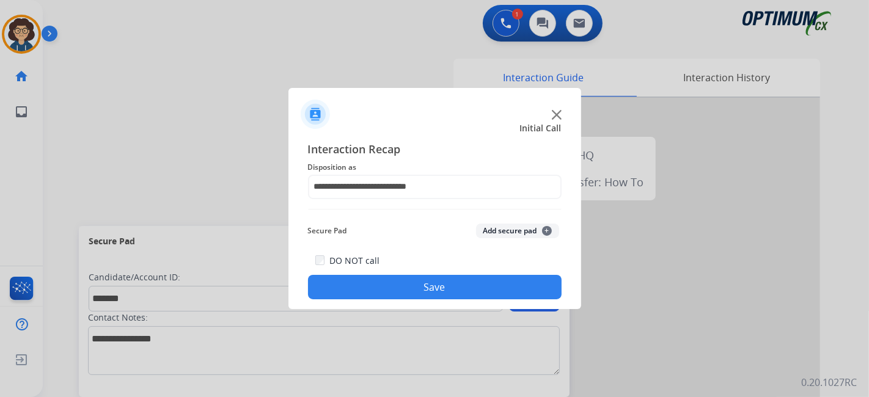
click at [515, 230] on button "Add secure pad +" at bounding box center [517, 231] width 83 height 15
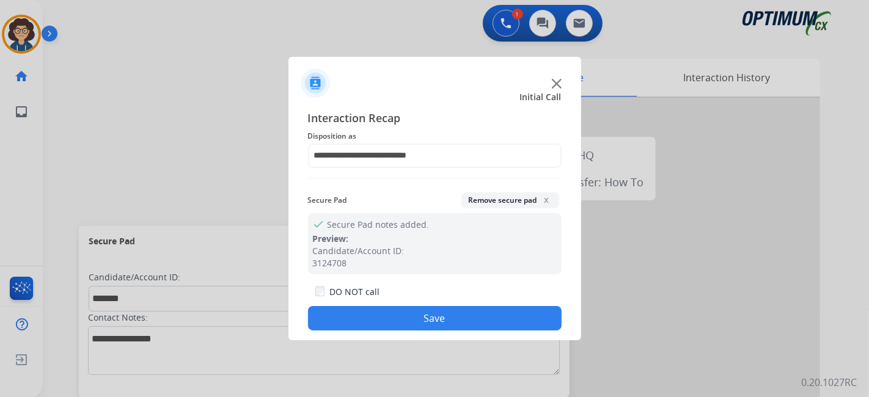
click at [455, 315] on button "Save" at bounding box center [435, 318] width 254 height 24
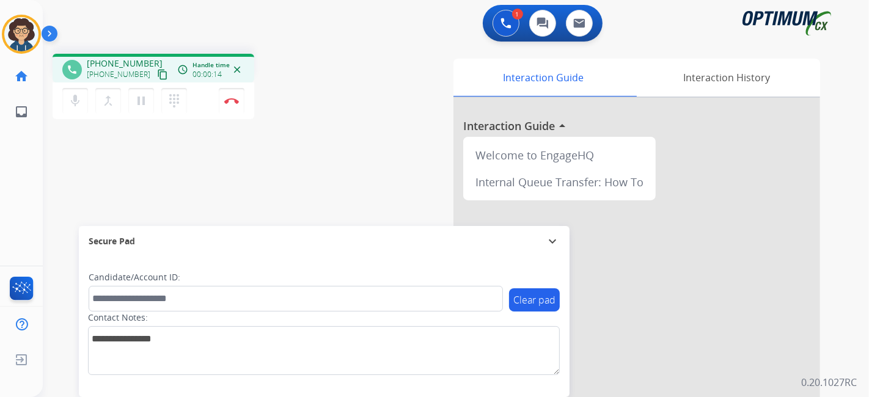
click at [157, 74] on mat-icon "content_copy" at bounding box center [162, 74] width 11 height 11
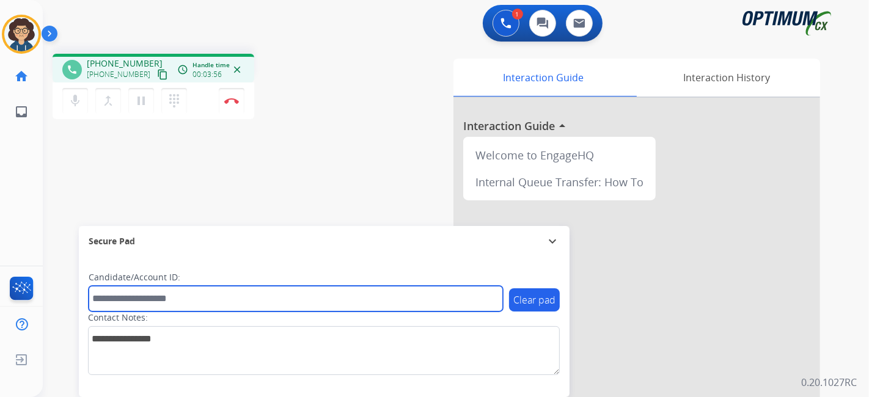
click at [166, 303] on input "text" at bounding box center [296, 299] width 414 height 26
paste input "*******"
type input "*******"
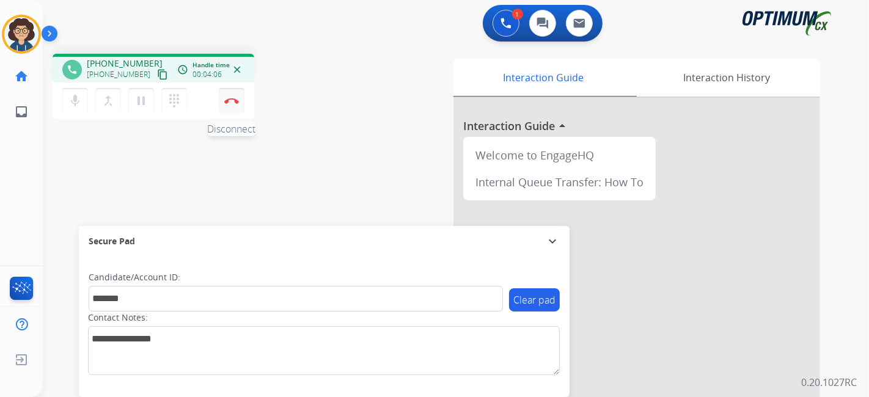
click at [239, 100] on button "Disconnect" at bounding box center [232, 101] width 26 height 26
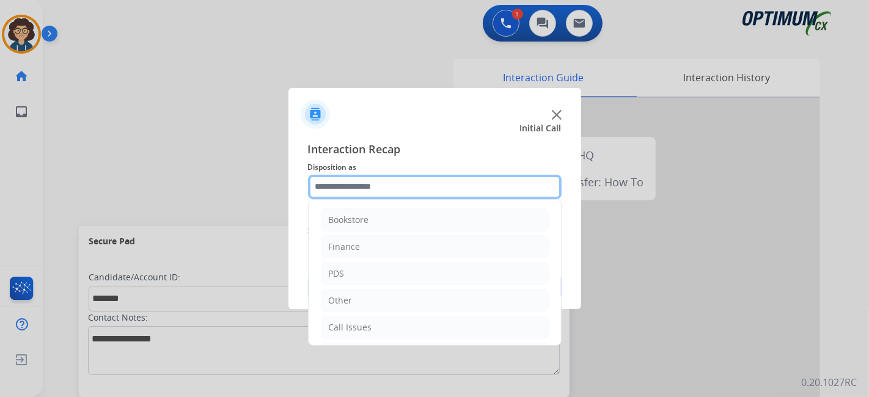
click at [440, 189] on input "text" at bounding box center [435, 187] width 254 height 24
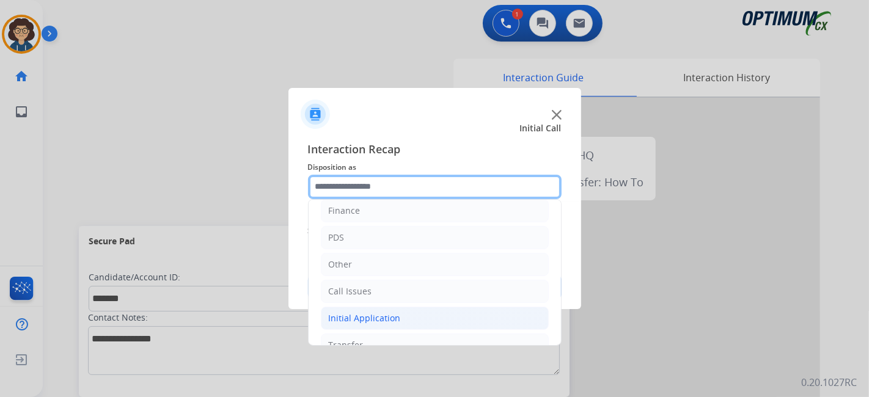
scroll to position [80, 0]
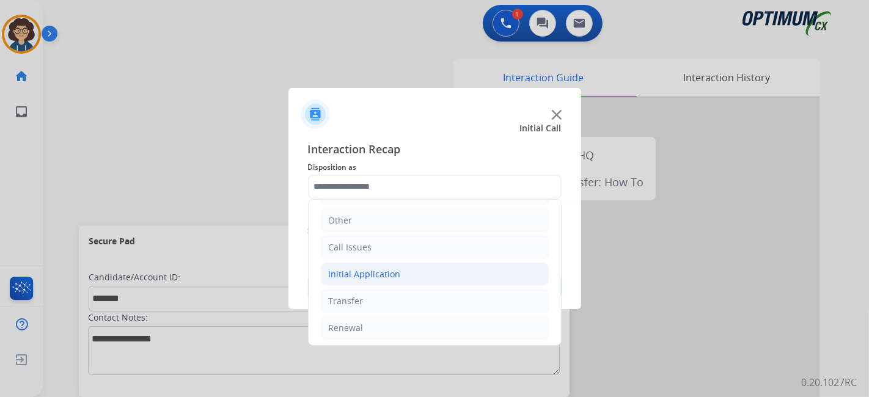
click at [419, 276] on li "Initial Application" at bounding box center [435, 274] width 228 height 23
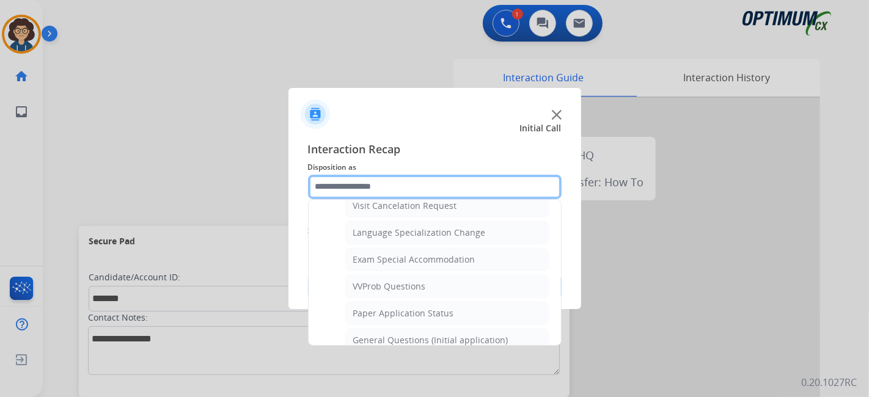
scroll to position [621, 0]
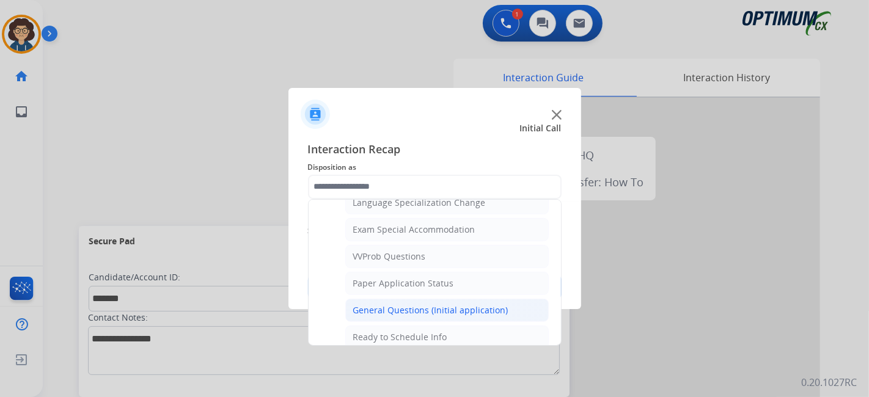
click at [464, 299] on li "General Questions (Initial application)" at bounding box center [447, 310] width 204 height 23
type input "**********"
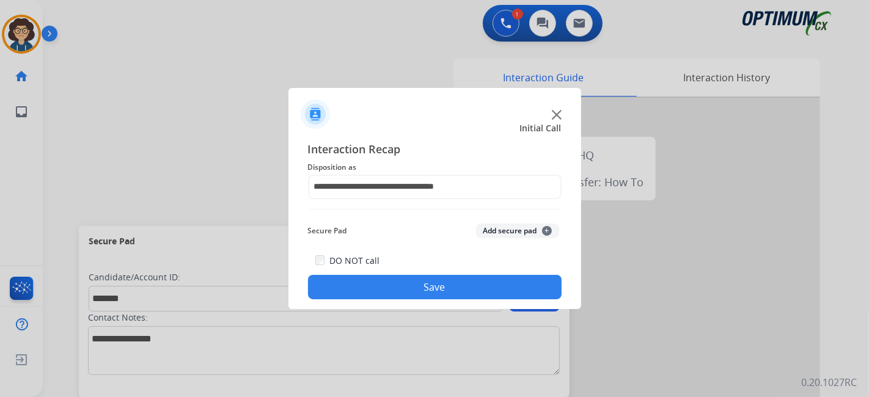
click at [502, 237] on div "Secure Pad Add secure pad +" at bounding box center [435, 231] width 254 height 24
click at [501, 232] on button "Add secure pad +" at bounding box center [517, 231] width 83 height 15
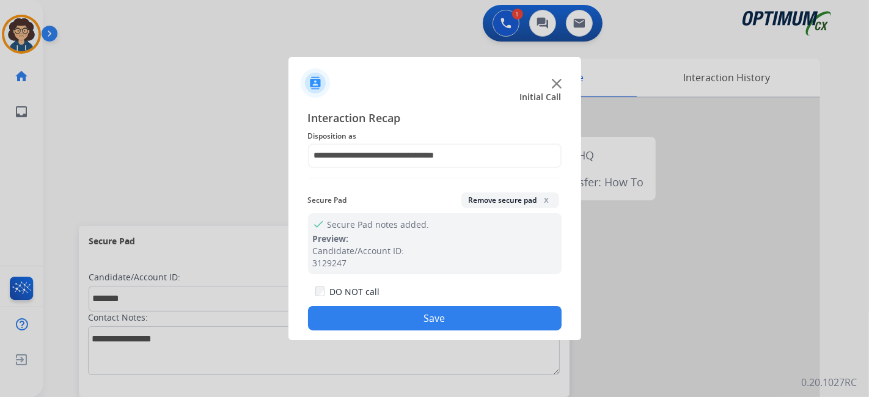
click at [470, 318] on button "Save" at bounding box center [435, 318] width 254 height 24
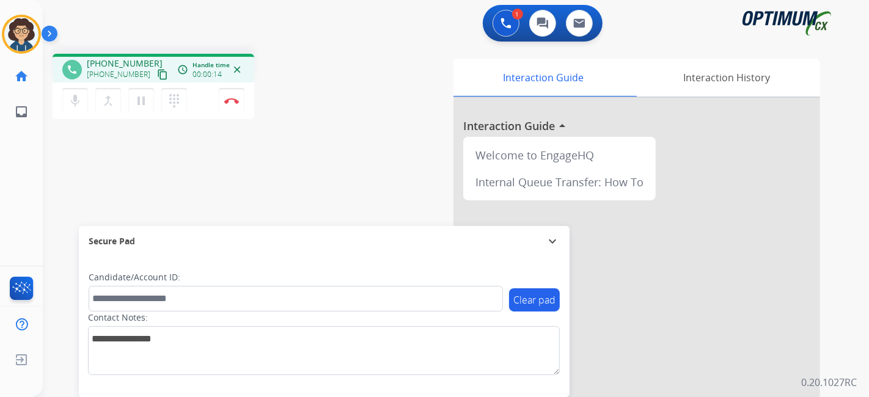
click at [157, 74] on mat-icon "content_copy" at bounding box center [162, 74] width 11 height 11
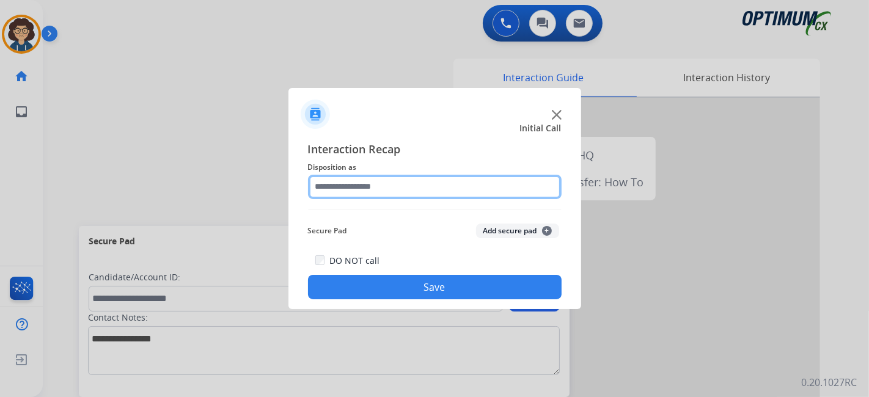
click at [435, 188] on input "text" at bounding box center [435, 187] width 254 height 24
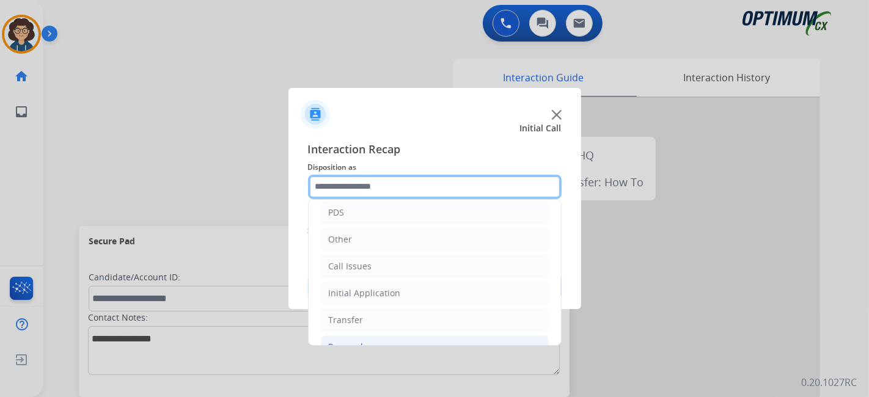
scroll to position [80, 0]
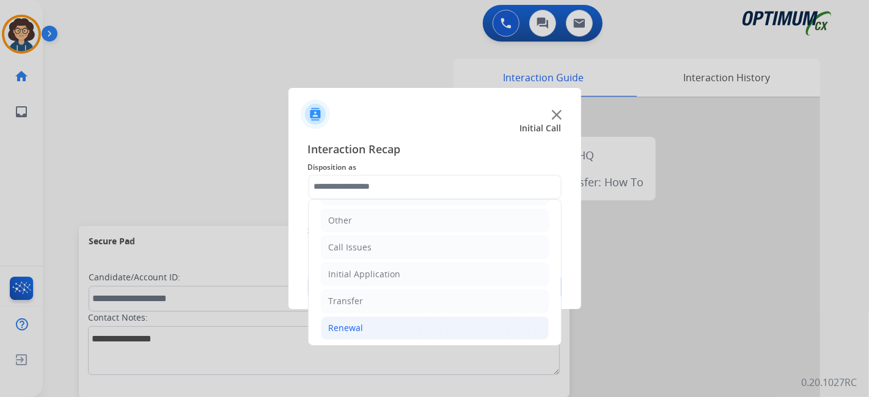
click at [427, 332] on li "Renewal" at bounding box center [435, 328] width 228 height 23
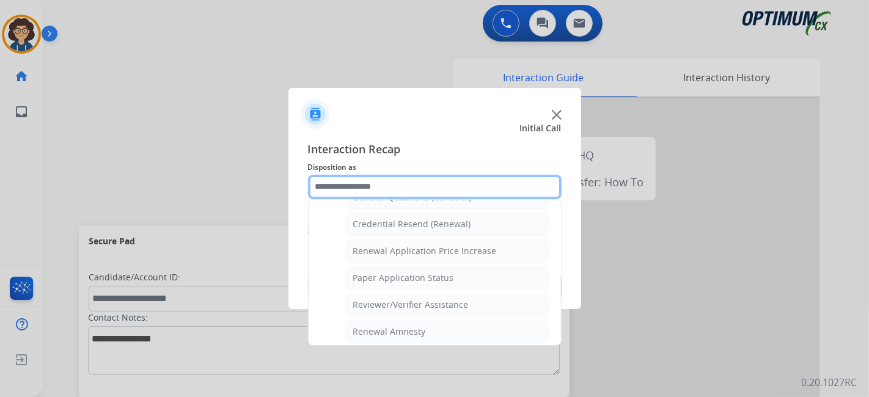
scroll to position [324, 0]
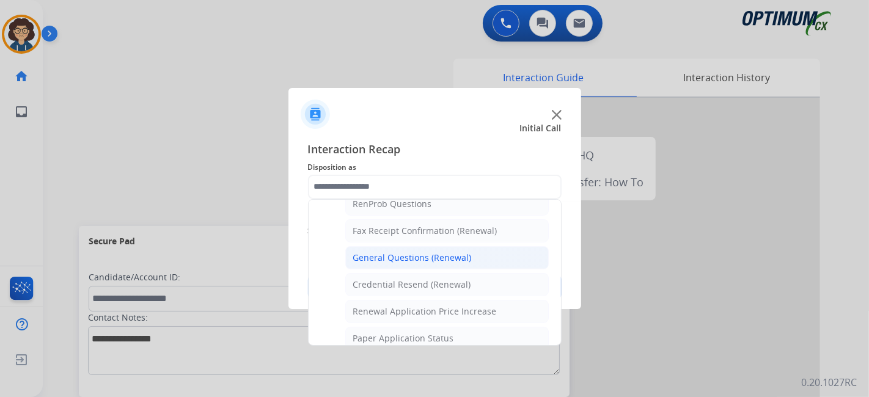
click at [466, 253] on div "General Questions (Renewal)" at bounding box center [412, 258] width 119 height 12
type input "**********"
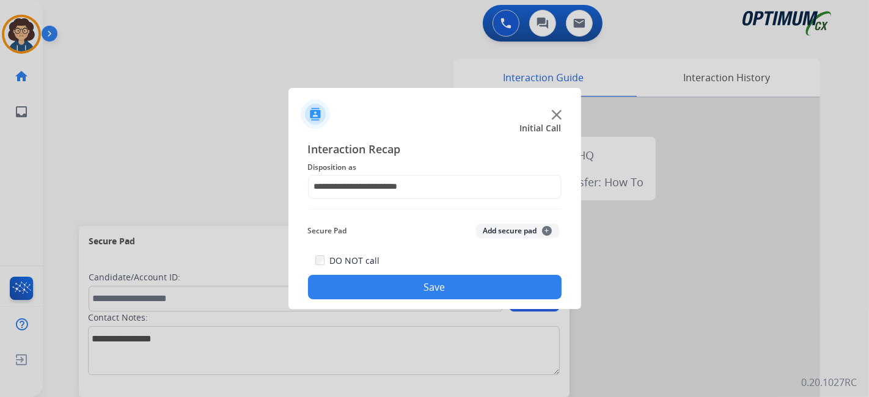
click at [455, 296] on button "Save" at bounding box center [435, 287] width 254 height 24
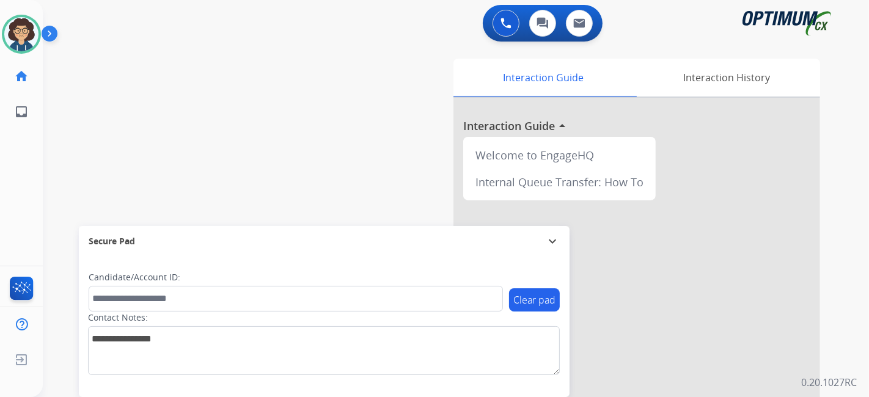
click at [254, 84] on div "swap_horiz Break voice bridge close_fullscreen Connect 3-Way Call merge_type Se…" at bounding box center [441, 299] width 797 height 510
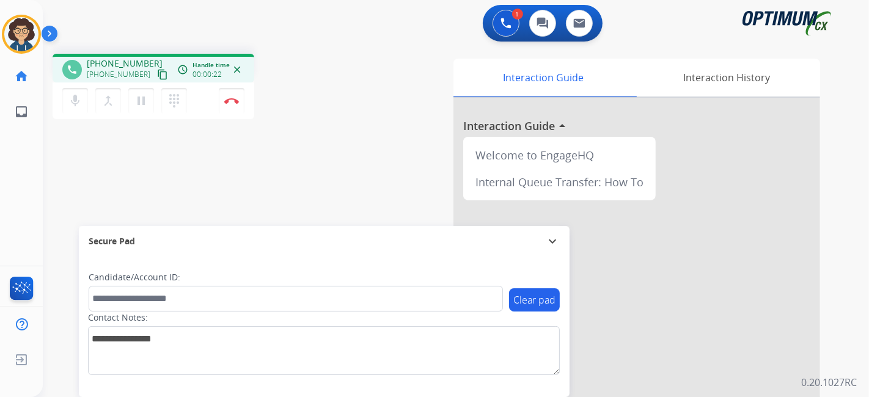
click at [157, 77] on mat-icon "content_copy" at bounding box center [162, 74] width 11 height 11
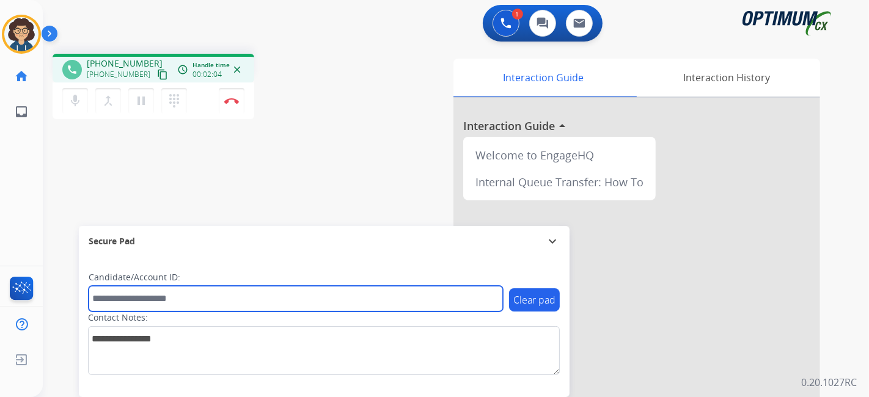
click at [165, 292] on input "text" at bounding box center [296, 299] width 414 height 26
paste input "*******"
type input "*******"
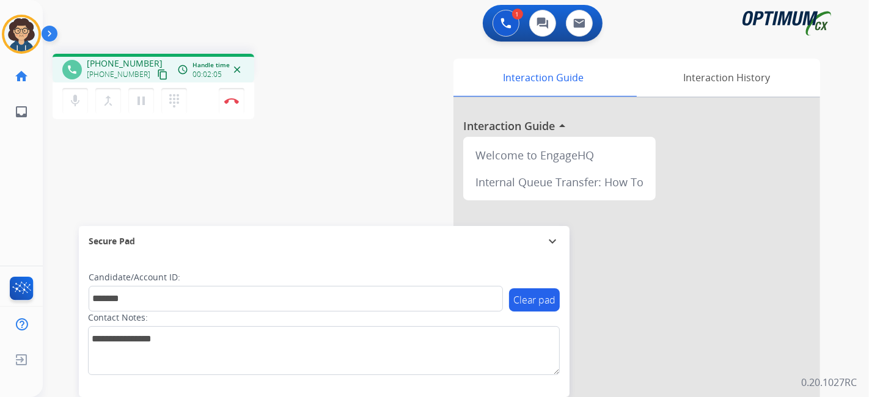
click at [300, 182] on div "phone [PHONE_NUMBER] [PHONE_NUMBER] content_copy access_time Call metrics Queue…" at bounding box center [441, 299] width 797 height 510
click at [237, 101] on img at bounding box center [231, 101] width 15 height 6
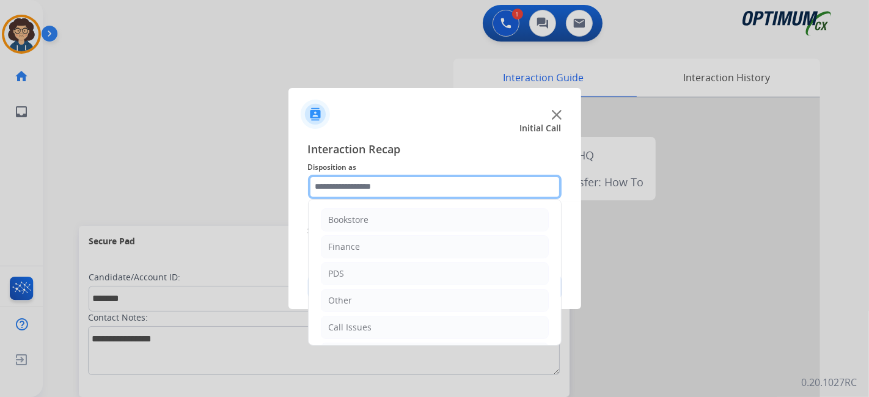
click at [406, 186] on input "text" at bounding box center [435, 187] width 254 height 24
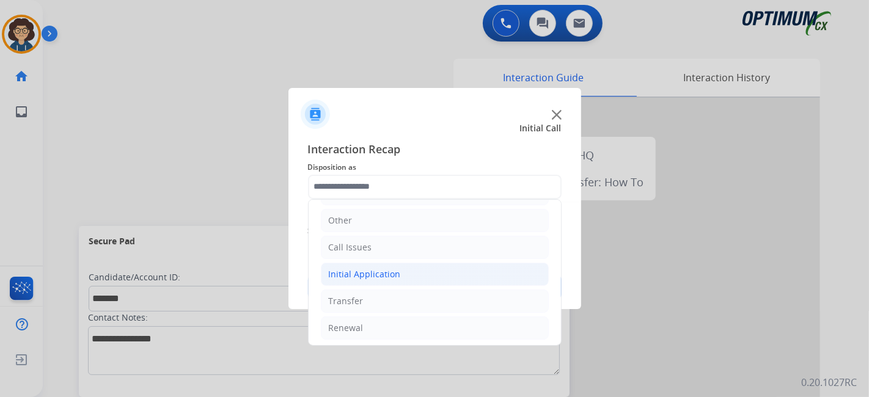
click at [441, 277] on li "Initial Application" at bounding box center [435, 274] width 228 height 23
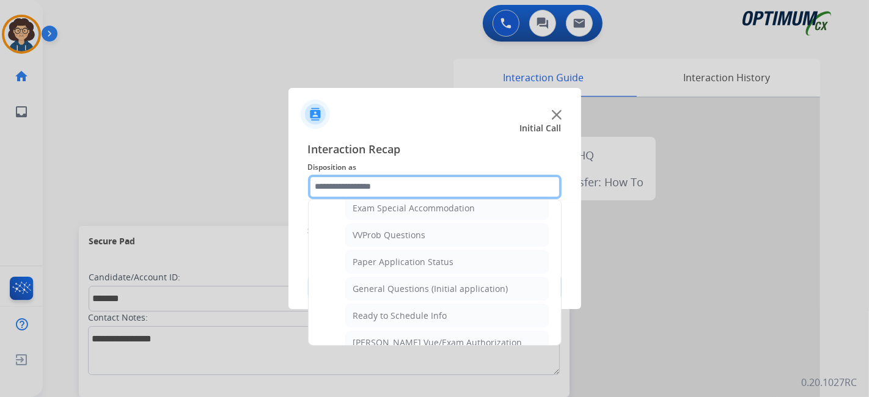
scroll to position [653, 0]
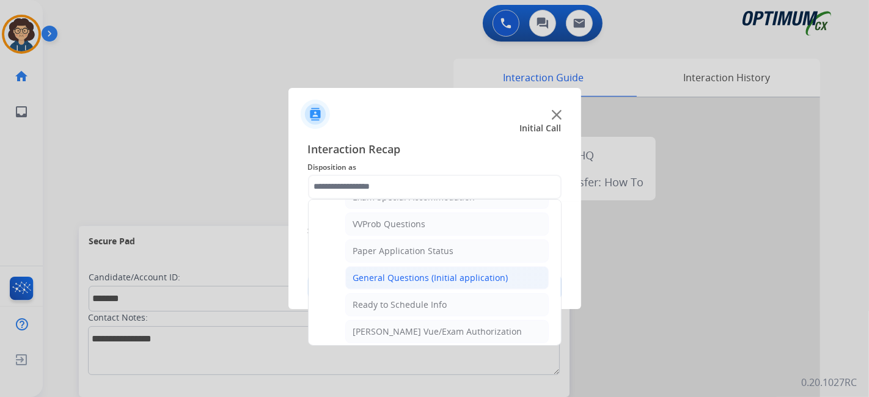
click at [497, 272] on div "General Questions (Initial application)" at bounding box center [430, 278] width 155 height 12
type input "**********"
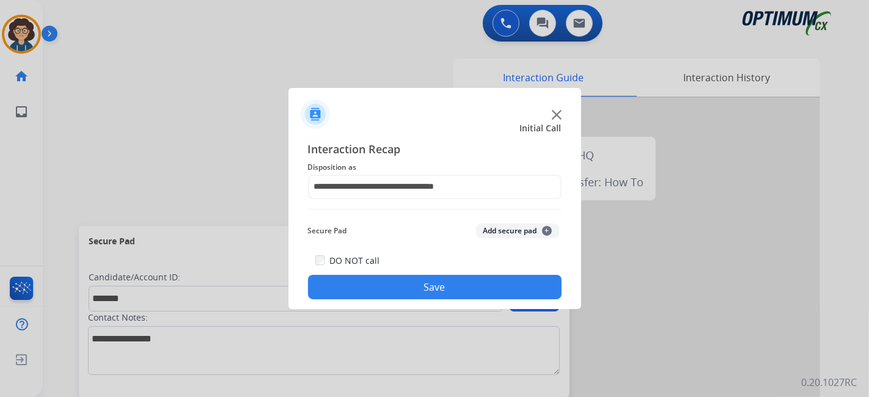
click at [515, 229] on button "Add secure pad +" at bounding box center [517, 231] width 83 height 15
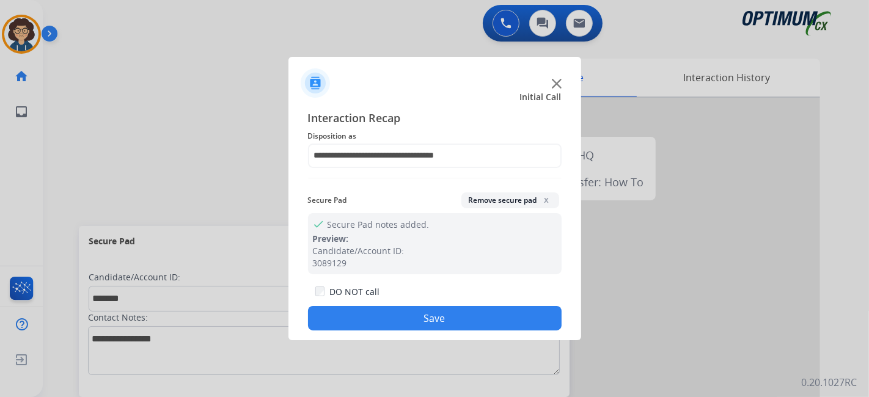
click at [447, 317] on button "Save" at bounding box center [435, 318] width 254 height 24
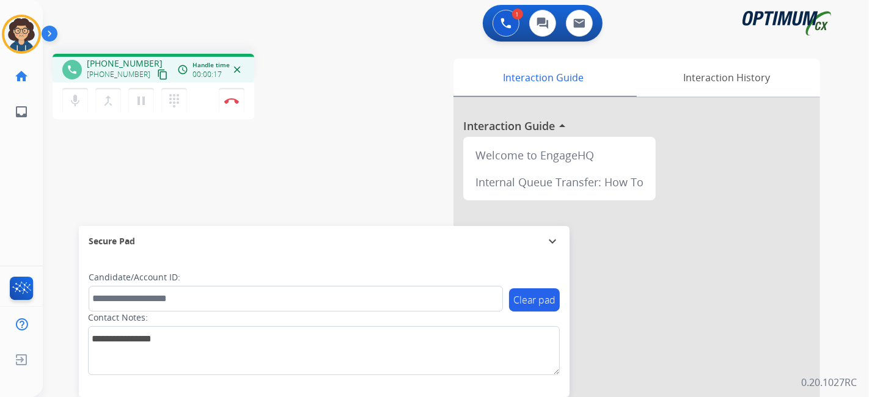
click at [157, 70] on mat-icon "content_copy" at bounding box center [162, 74] width 11 height 11
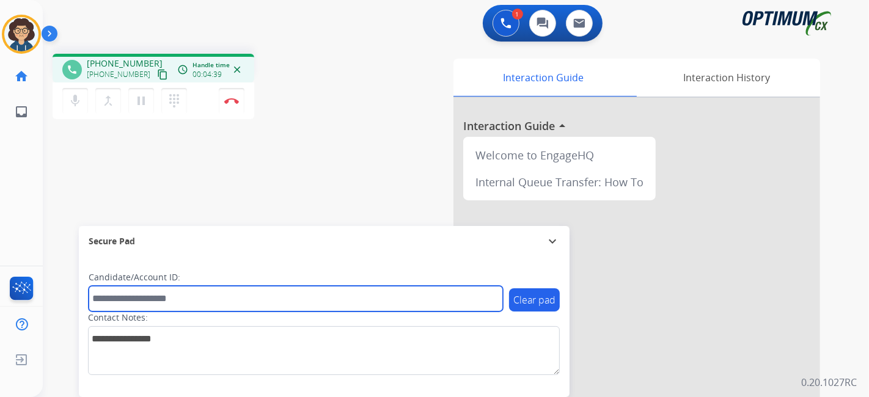
click at [159, 301] on input "text" at bounding box center [296, 299] width 414 height 26
paste input "*******"
type input "*******"
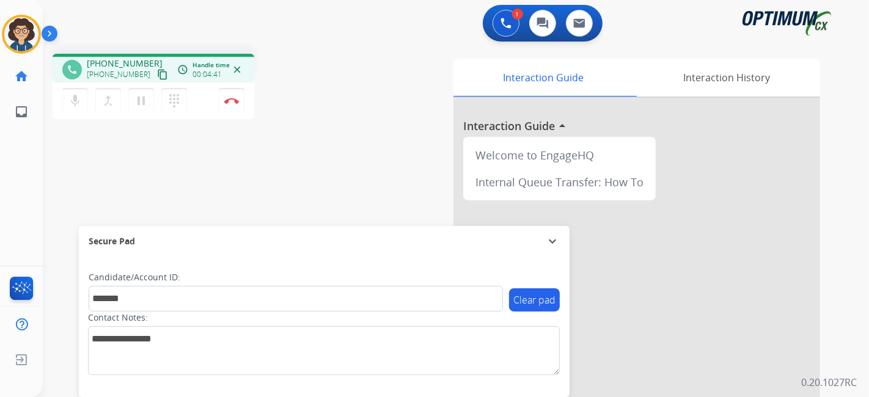
click at [290, 180] on div "phone [PHONE_NUMBER] [PHONE_NUMBER] content_copy access_time Call metrics Queue…" at bounding box center [441, 299] width 797 height 510
click at [234, 107] on button "Disconnect" at bounding box center [232, 101] width 26 height 26
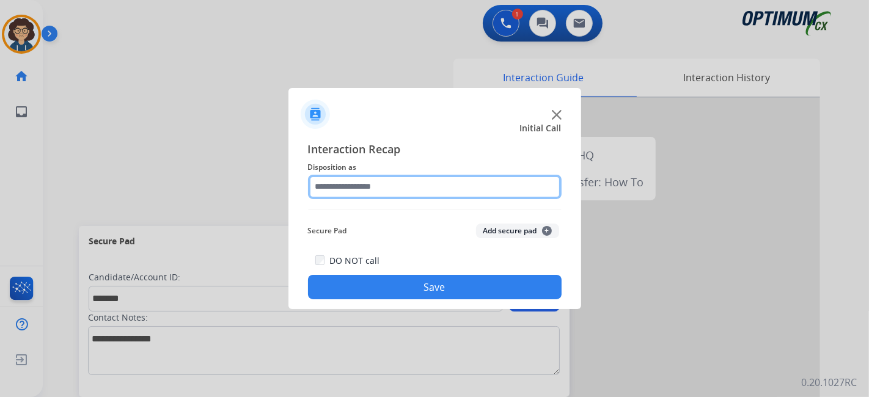
click at [433, 184] on input "text" at bounding box center [435, 187] width 254 height 24
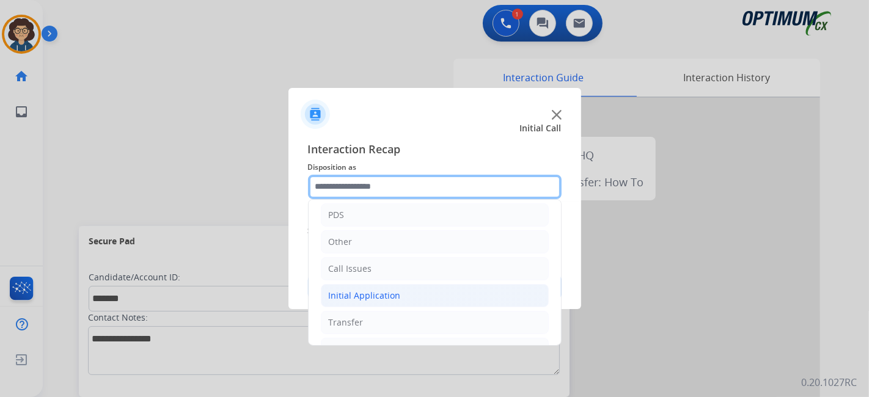
scroll to position [80, 0]
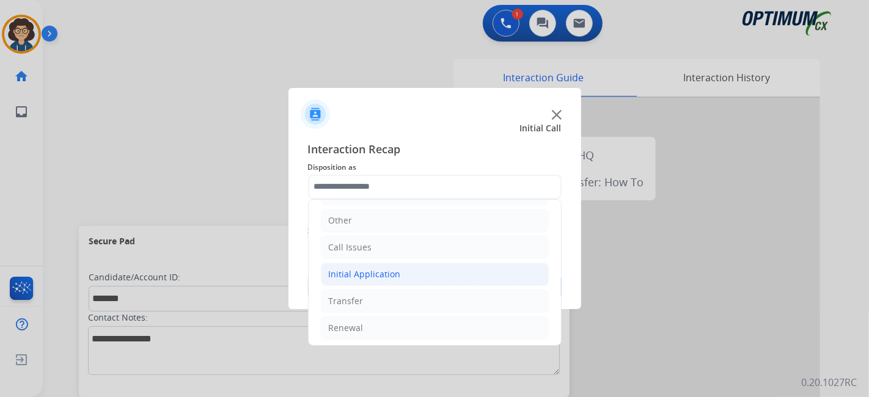
drag, startPoint x: 454, startPoint y: 260, endPoint x: 455, endPoint y: 266, distance: 6.1
click at [454, 263] on li "Initial Application" at bounding box center [435, 274] width 228 height 23
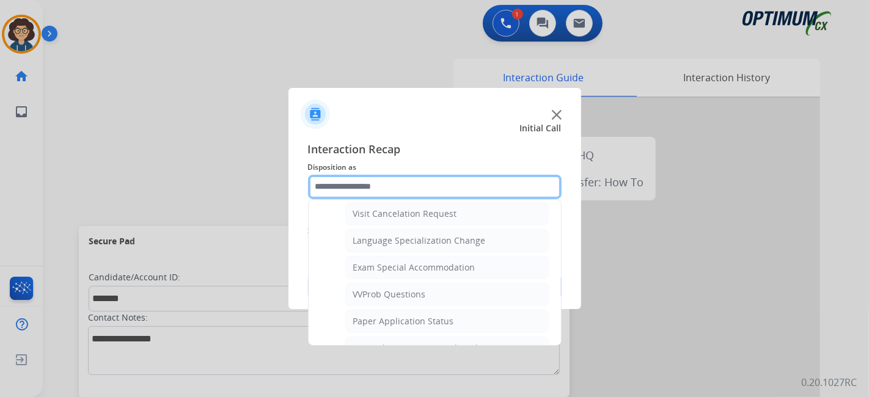
scroll to position [599, 0]
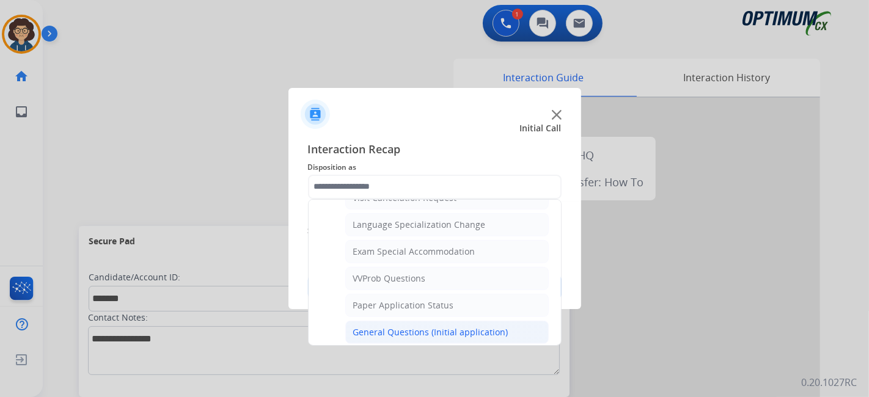
click at [443, 326] on div "General Questions (Initial application)" at bounding box center [430, 332] width 155 height 12
type input "**********"
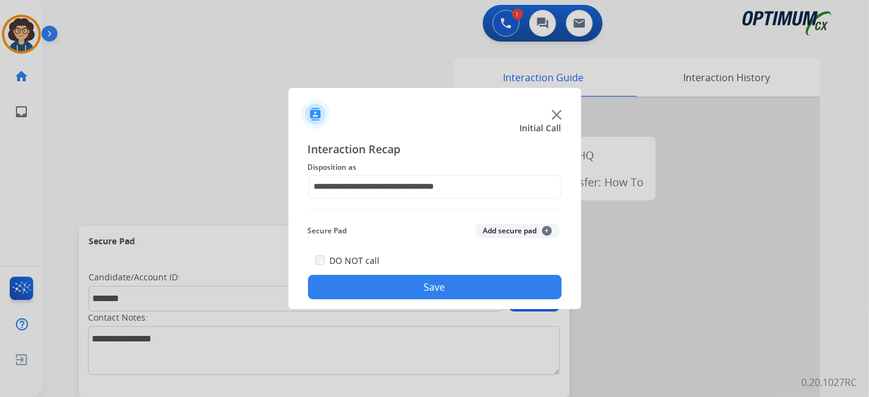
click at [518, 237] on button "Add secure pad +" at bounding box center [517, 231] width 83 height 15
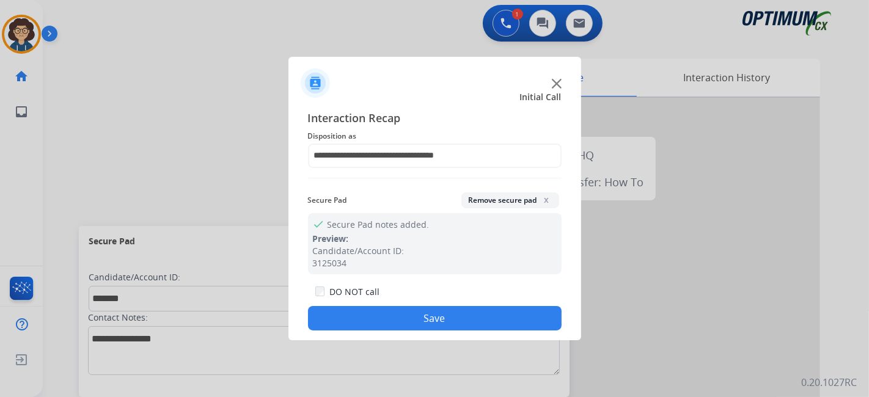
click at [420, 317] on button "Save" at bounding box center [435, 318] width 254 height 24
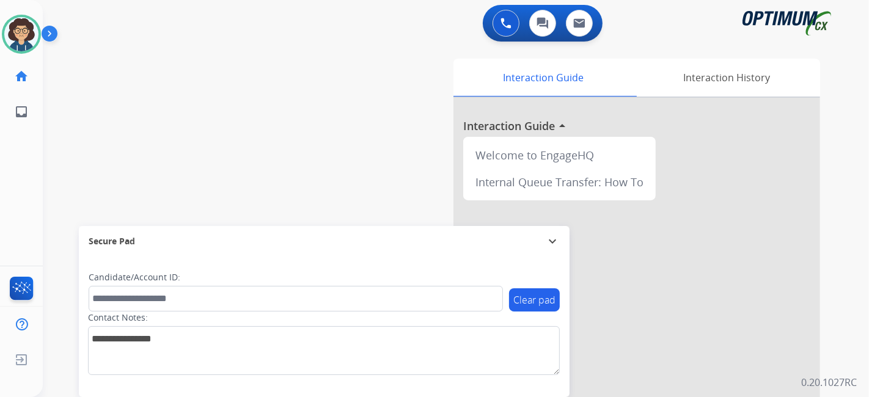
click at [216, 108] on div "swap_horiz Break voice bridge close_fullscreen Connect 3-Way Call merge_type Se…" at bounding box center [441, 299] width 797 height 510
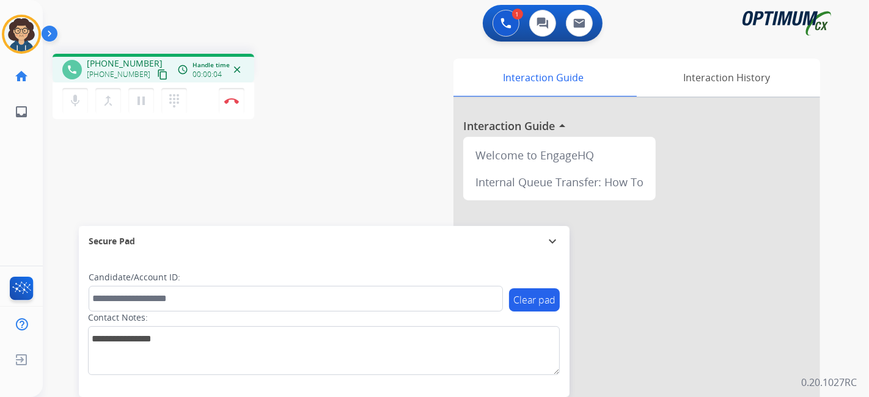
click at [157, 79] on mat-icon "content_copy" at bounding box center [162, 74] width 11 height 11
click at [358, 177] on div "phone [PHONE_NUMBER] [PHONE_NUMBER] content_copy access_time Call metrics Queue…" at bounding box center [441, 299] width 797 height 510
click at [235, 98] on img at bounding box center [231, 101] width 15 height 6
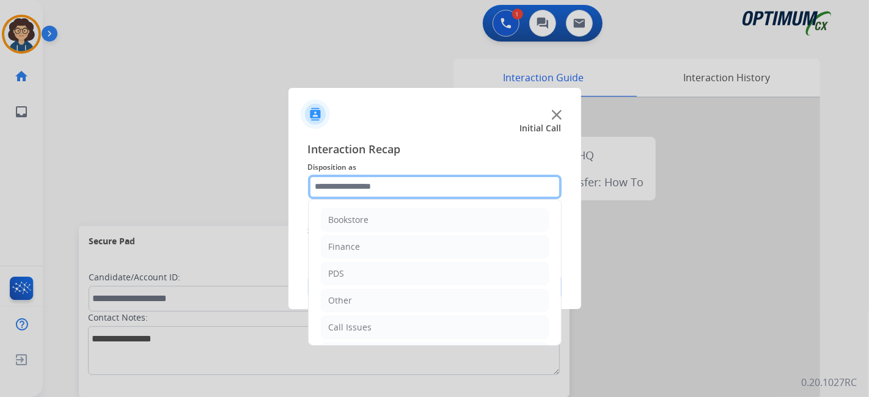
click at [482, 191] on input "text" at bounding box center [435, 187] width 254 height 24
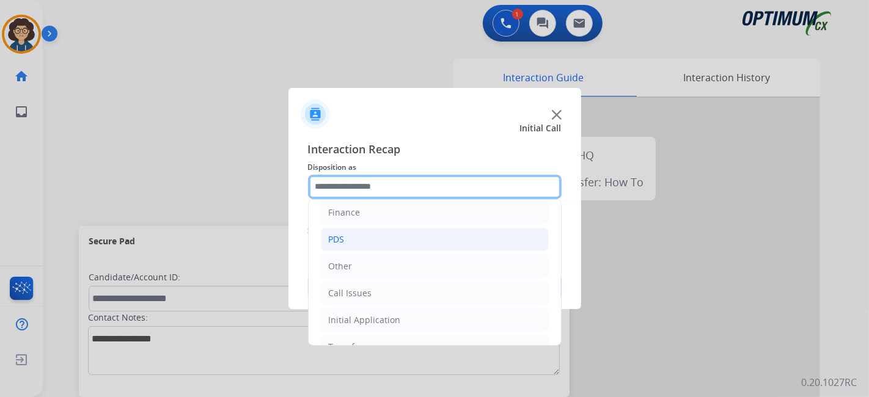
scroll to position [80, 0]
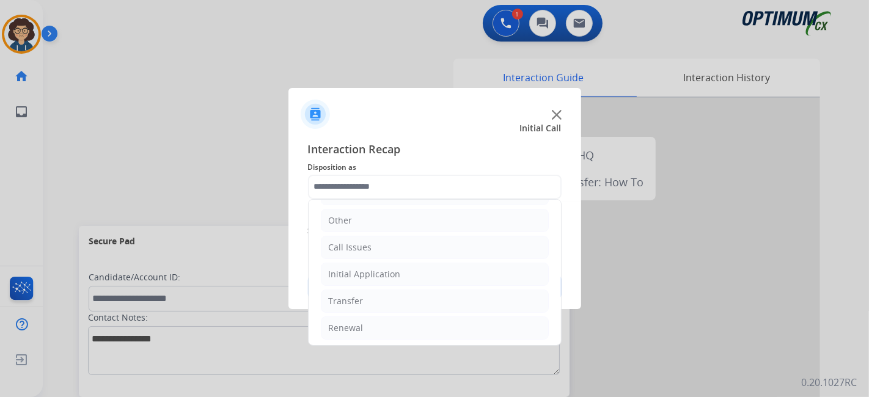
click at [439, 284] on ul "Bookstore Finance PDS Other Call Issues Initial Application Transfer Renewal" at bounding box center [435, 234] width 252 height 229
drag, startPoint x: 503, startPoint y: 269, endPoint x: 515, endPoint y: 269, distance: 11.6
click at [505, 269] on li "Initial Application" at bounding box center [435, 274] width 228 height 23
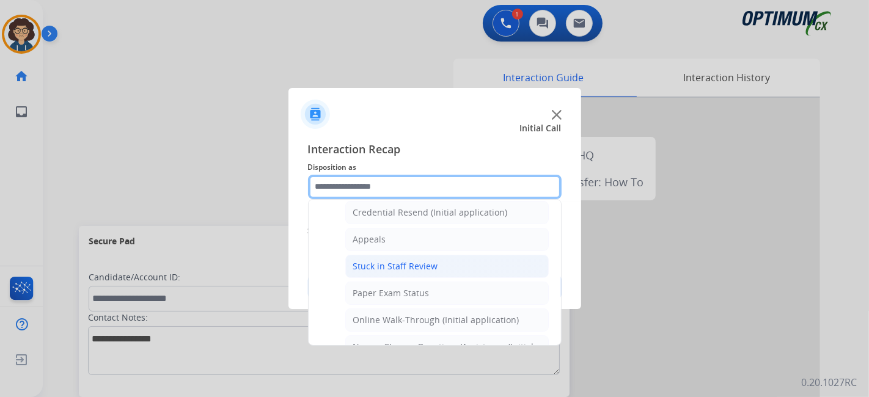
scroll to position [177, 0]
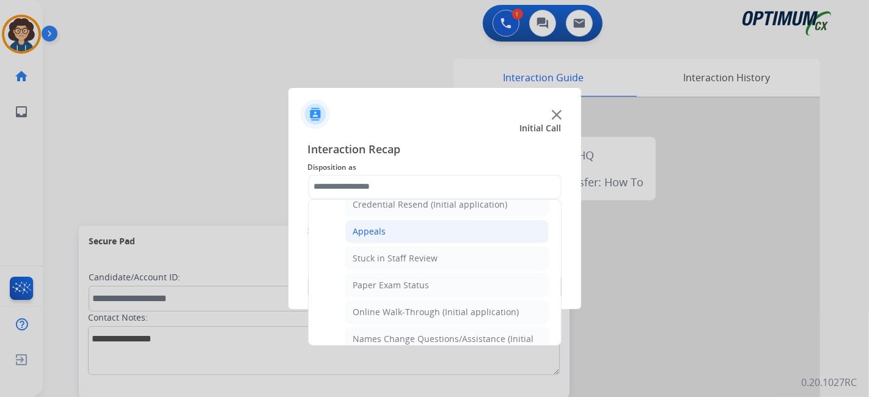
click at [409, 233] on li "Appeals" at bounding box center [447, 231] width 204 height 23
type input "*******"
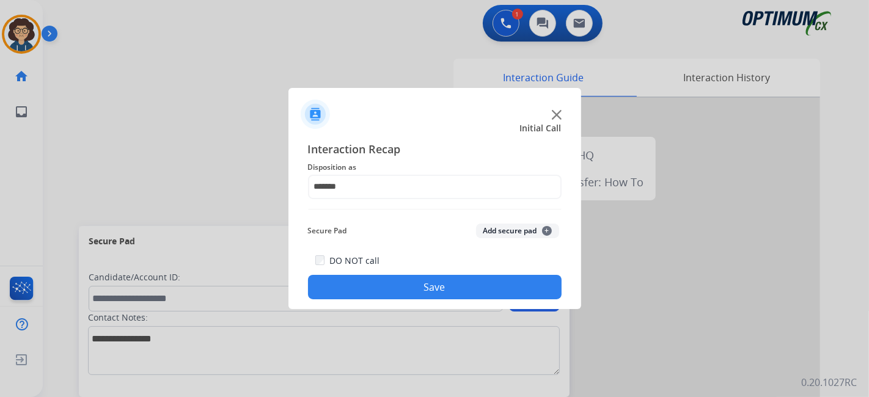
click at [510, 230] on button "Add secure pad +" at bounding box center [517, 231] width 83 height 15
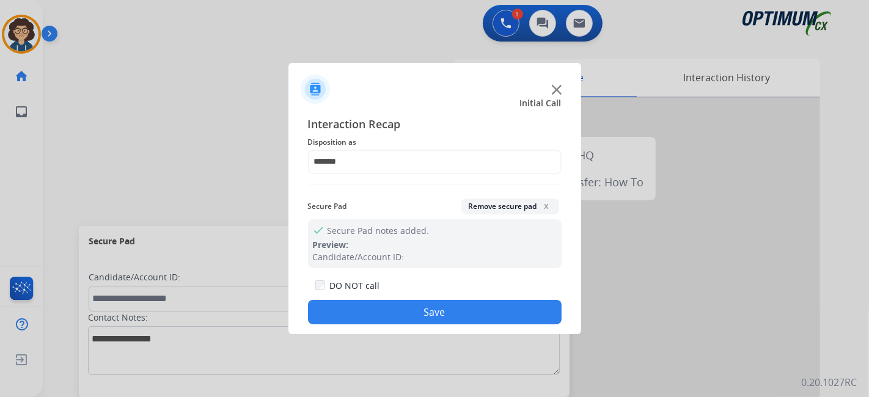
click at [511, 213] on button "Remove secure pad x" at bounding box center [510, 207] width 98 height 16
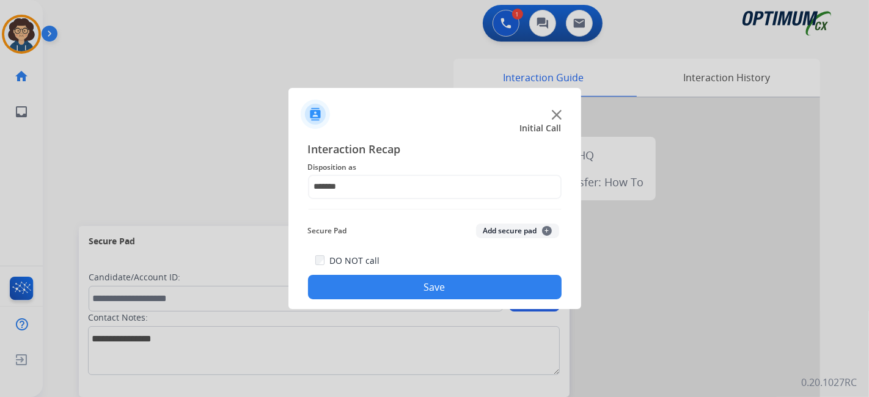
click at [450, 284] on button "Save" at bounding box center [435, 287] width 254 height 24
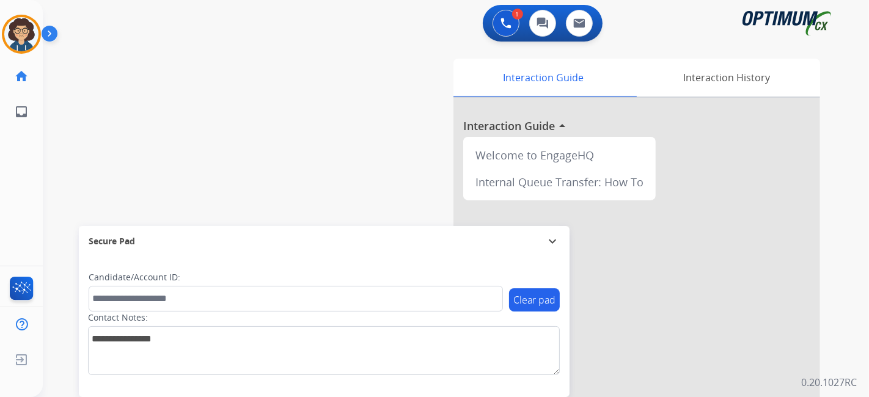
click at [272, 90] on div "swap_horiz Break voice bridge close_fullscreen Connect 3-Way Call merge_type Se…" at bounding box center [441, 299] width 797 height 510
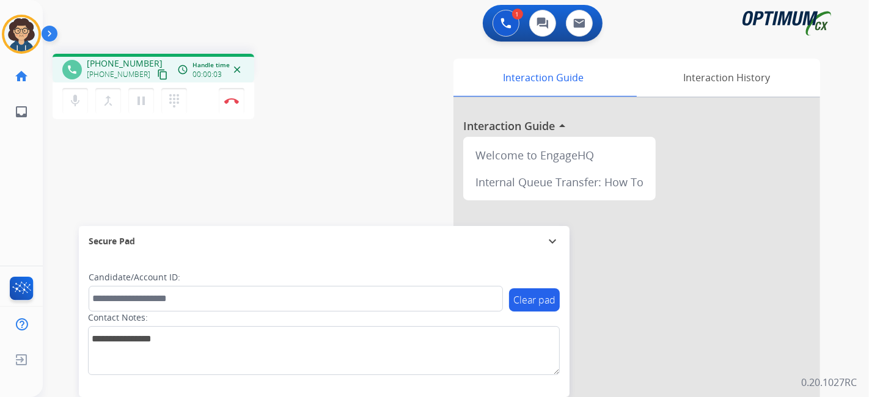
click at [157, 76] on mat-icon "content_copy" at bounding box center [162, 74] width 11 height 11
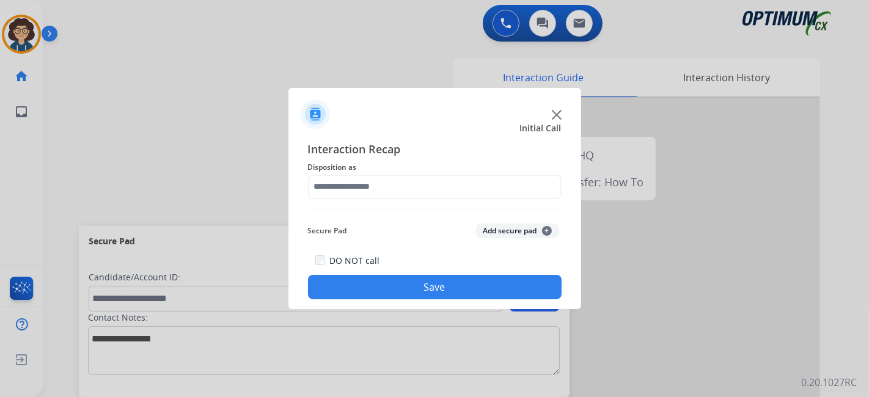
click at [444, 210] on div "Interaction Recap Disposition as Secure Pad Add secure pad + DO NOT call Save" at bounding box center [435, 221] width 254 height 160
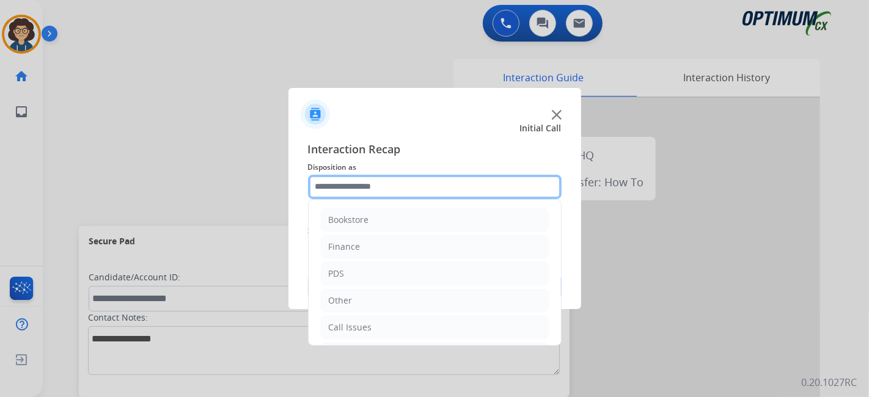
click at [447, 194] on input "text" at bounding box center [435, 187] width 254 height 24
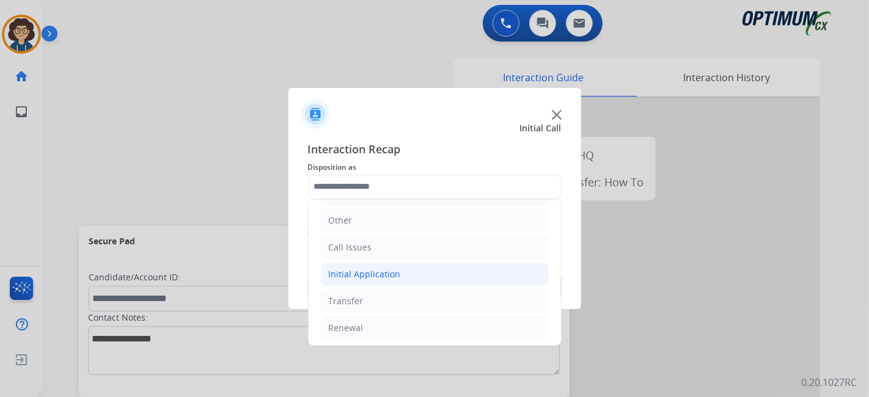
drag, startPoint x: 414, startPoint y: 276, endPoint x: 424, endPoint y: 276, distance: 9.8
click at [414, 276] on li "Initial Application" at bounding box center [435, 274] width 228 height 23
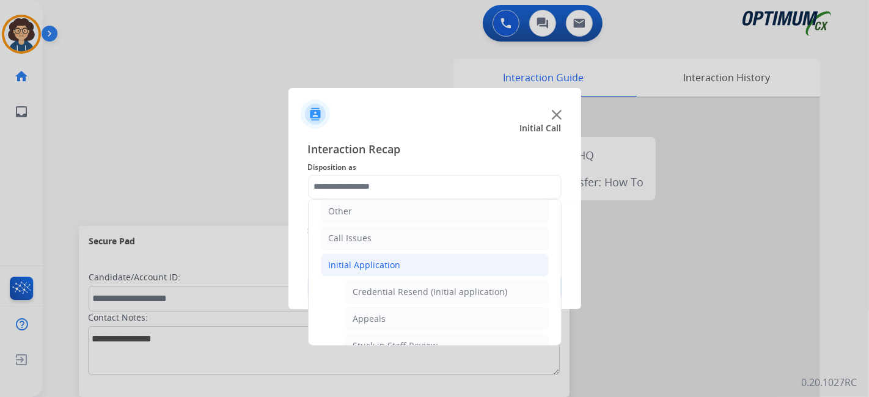
click at [438, 261] on li "Initial Application" at bounding box center [435, 265] width 228 height 23
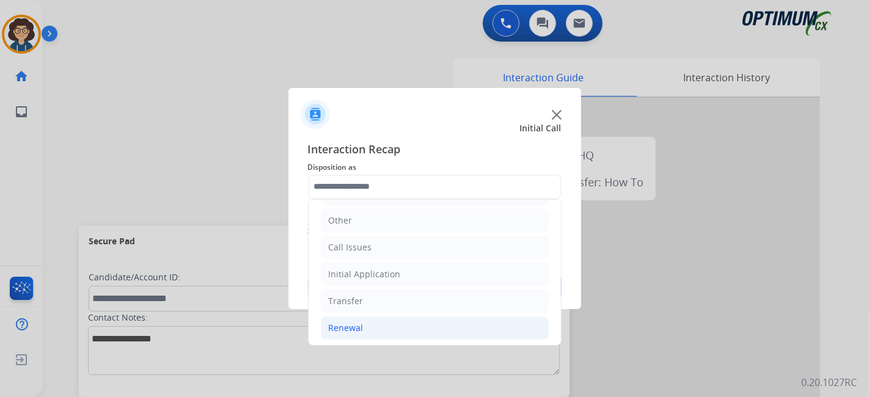
click at [422, 325] on li "Renewal" at bounding box center [435, 328] width 228 height 23
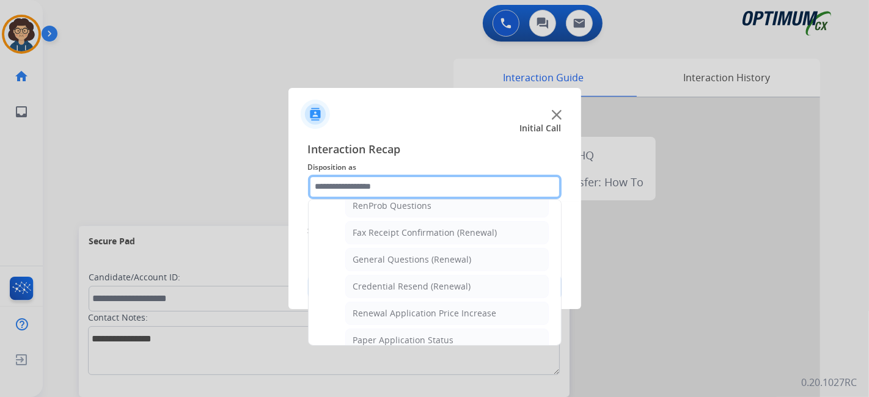
scroll to position [320, 0]
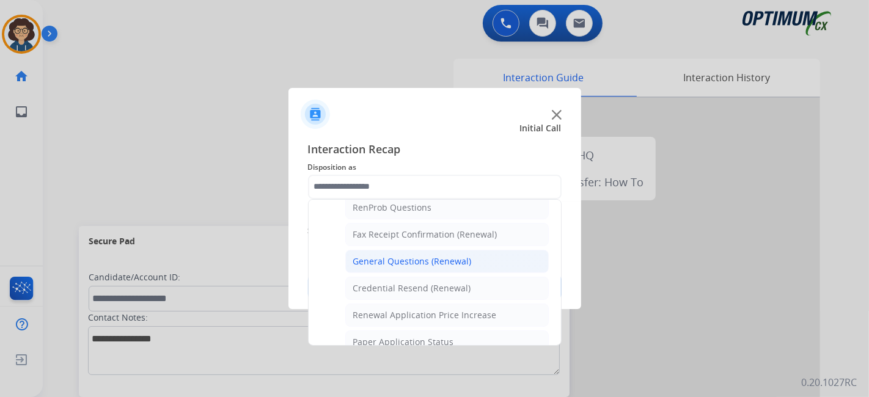
click at [436, 261] on div "General Questions (Renewal)" at bounding box center [412, 261] width 119 height 12
type input "**********"
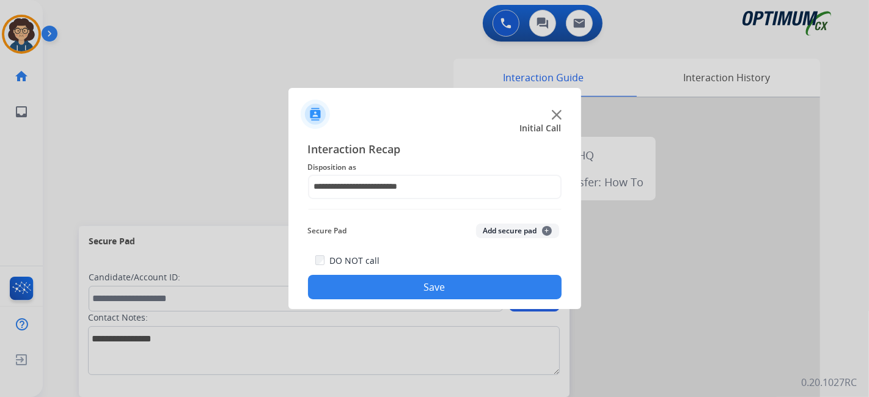
click at [517, 227] on button "Add secure pad +" at bounding box center [517, 231] width 83 height 15
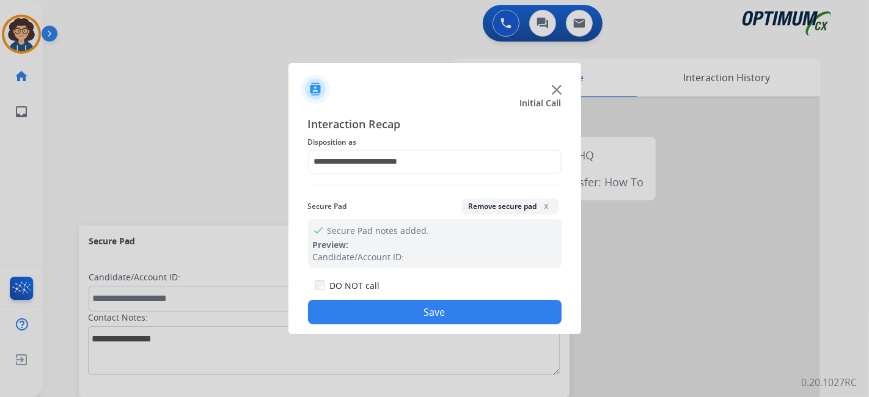
click at [455, 306] on button "Save" at bounding box center [435, 312] width 254 height 24
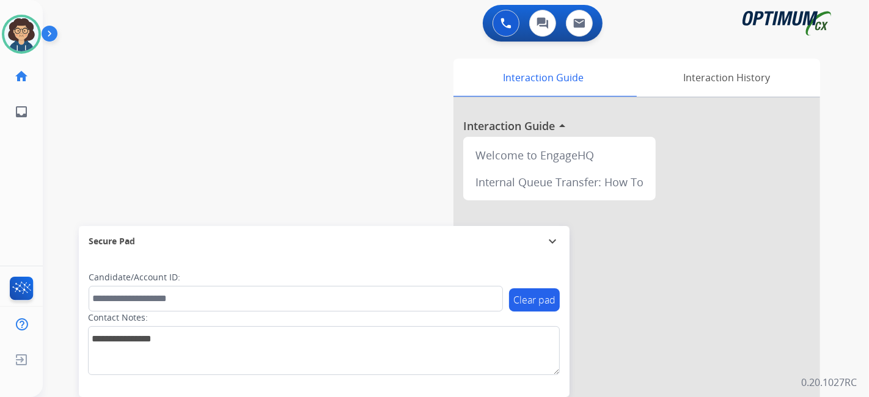
click at [120, 117] on div "swap_horiz Break voice bridge close_fullscreen Connect 3-Way Call merge_type Se…" at bounding box center [441, 299] width 797 height 510
click at [26, 38] on img at bounding box center [21, 34] width 34 height 34
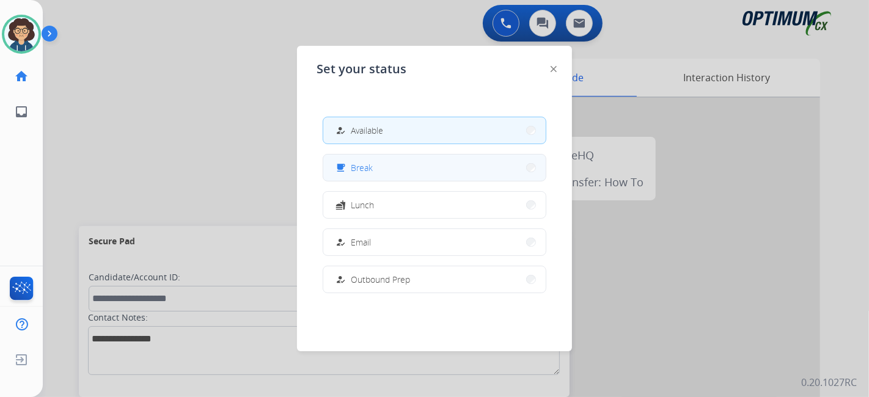
click at [417, 175] on button "free_breakfast Break" at bounding box center [434, 168] width 222 height 26
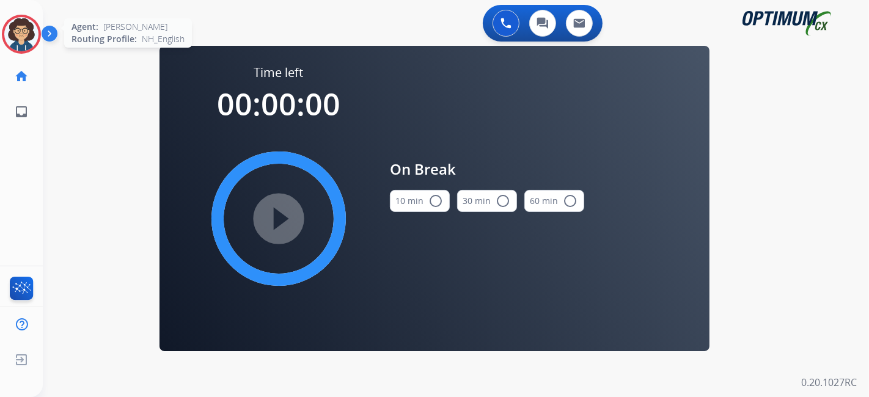
click at [26, 50] on img at bounding box center [21, 34] width 34 height 34
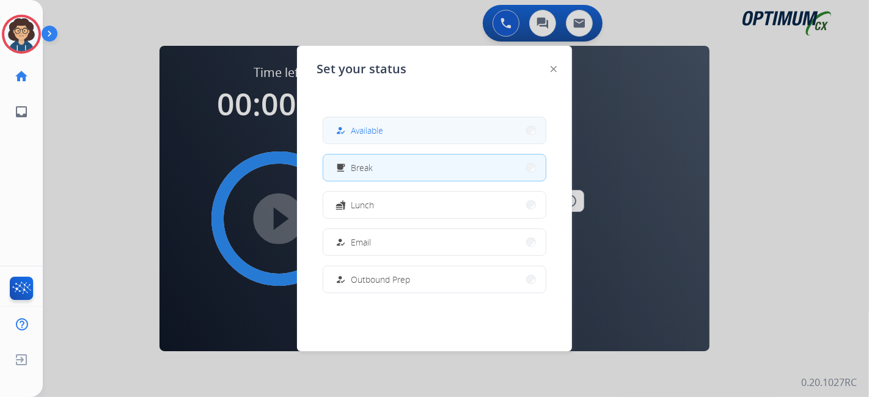
click at [392, 122] on button "how_to_reg Available" at bounding box center [434, 130] width 222 height 26
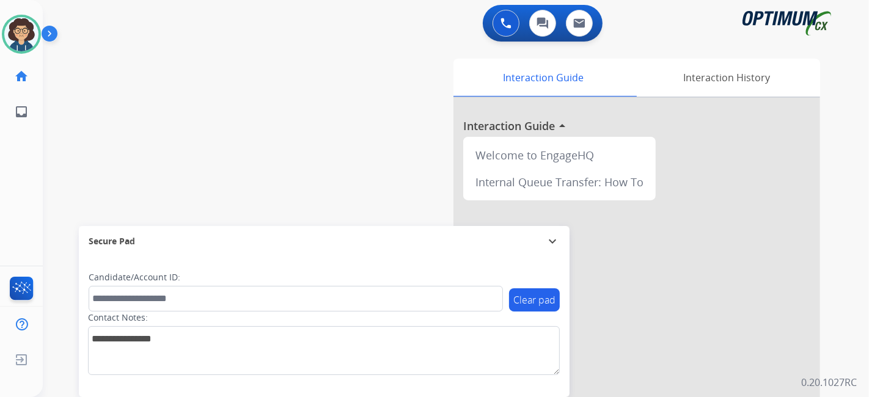
drag, startPoint x: 94, startPoint y: 100, endPoint x: 72, endPoint y: 86, distance: 26.1
click at [94, 100] on div "swap_horiz Break voice bridge close_fullscreen Connect 3-Way Call merge_type Se…" at bounding box center [441, 299] width 797 height 510
click at [14, 32] on img at bounding box center [21, 34] width 34 height 34
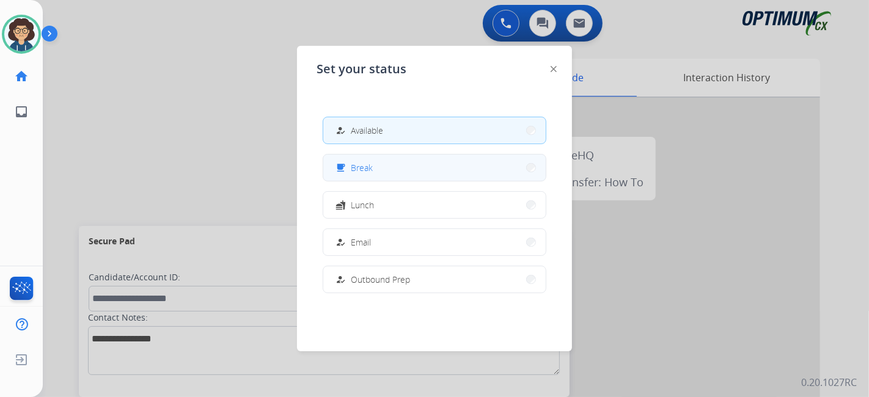
click at [405, 172] on button "free_breakfast Break" at bounding box center [434, 168] width 222 height 26
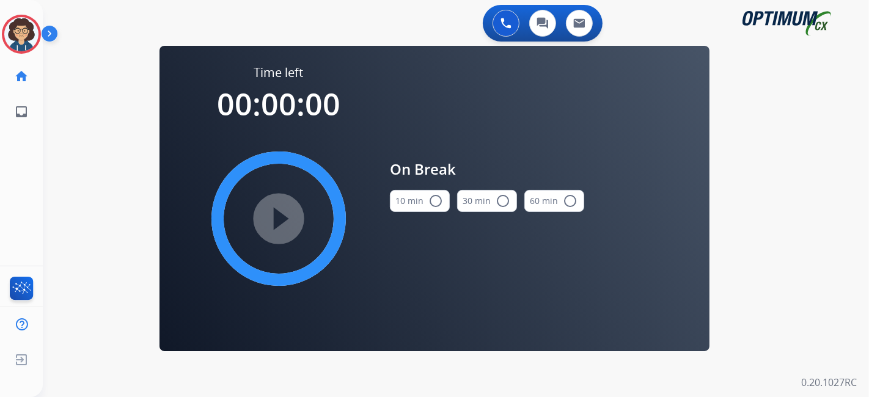
drag, startPoint x: 410, startPoint y: 196, endPoint x: 343, endPoint y: 214, distance: 68.9
click at [403, 197] on button "10 min radio_button_unchecked" at bounding box center [420, 201] width 60 height 22
click at [328, 219] on div "play_circle_filled" at bounding box center [278, 218] width 183 height 183
click at [281, 221] on mat-icon "play_circle_filled" at bounding box center [278, 218] width 15 height 15
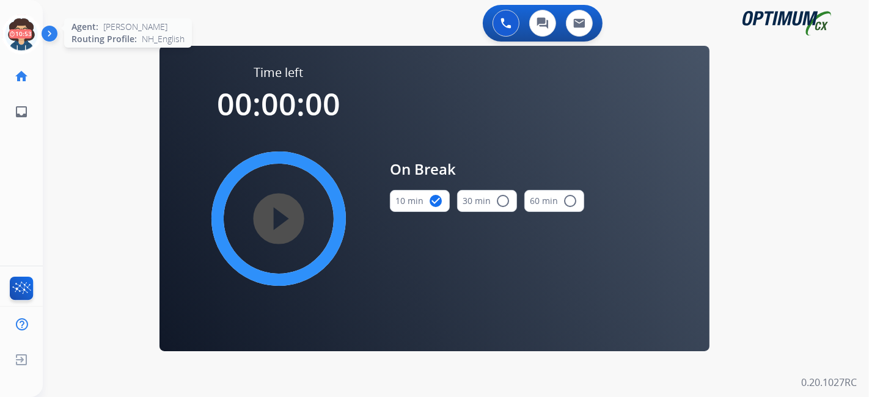
click at [23, 30] on icon at bounding box center [22, 35] width 40 height 40
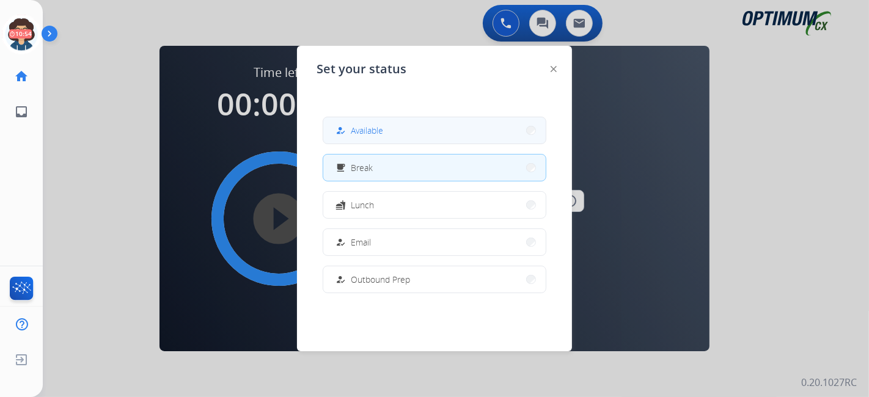
click at [394, 142] on button "how_to_reg Available" at bounding box center [434, 130] width 222 height 26
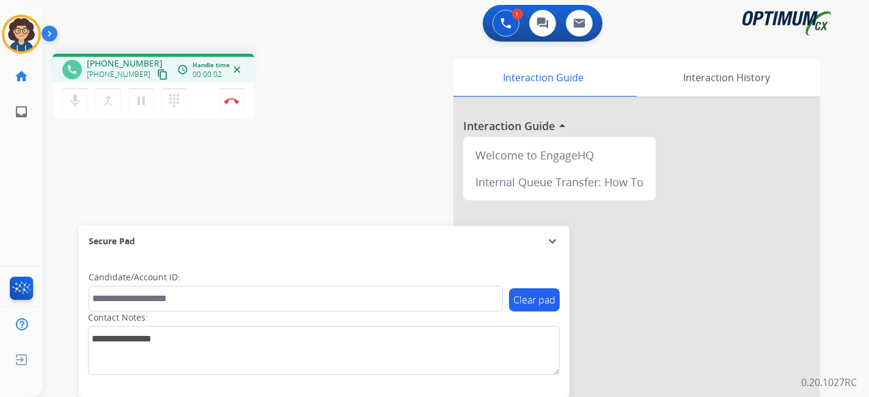
click at [157, 73] on mat-icon "content_copy" at bounding box center [162, 74] width 11 height 11
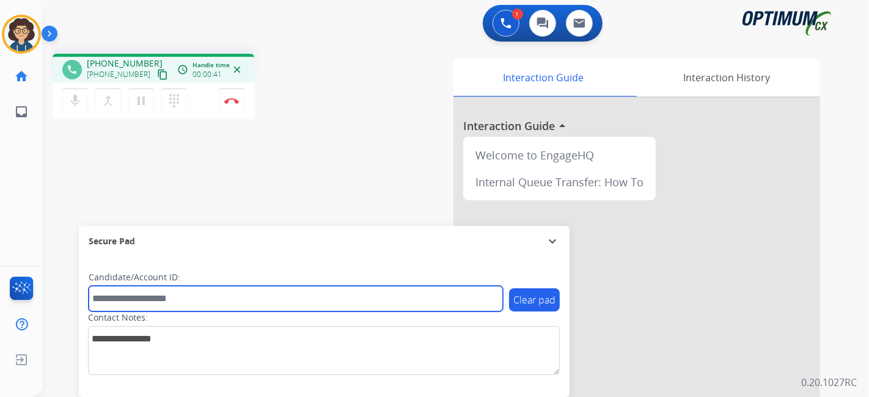
click at [208, 302] on input "text" at bounding box center [296, 299] width 414 height 26
drag, startPoint x: 208, startPoint y: 302, endPoint x: 191, endPoint y: 340, distance: 41.9
drag, startPoint x: 191, startPoint y: 340, endPoint x: 137, endPoint y: 290, distance: 74.0
paste input "*******"
type input "*******"
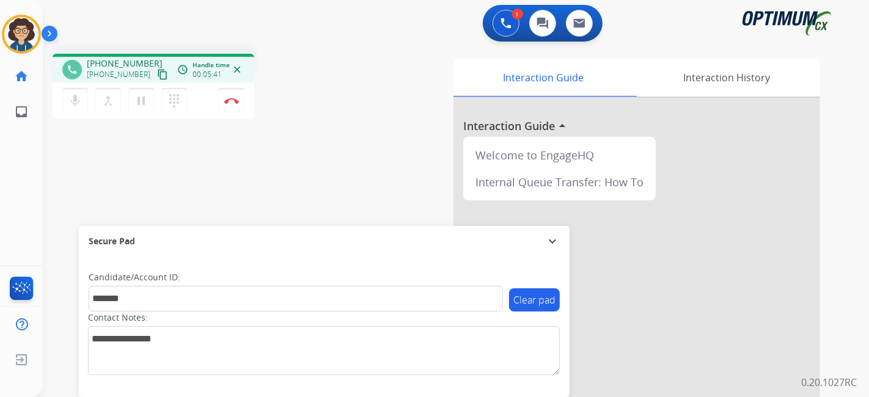
click at [326, 110] on div "phone [PHONE_NUMBER] [PHONE_NUMBER] content_copy access_time Call metrics Queue…" at bounding box center [206, 88] width 307 height 69
click at [232, 105] on button "Disconnect" at bounding box center [232, 101] width 26 height 26
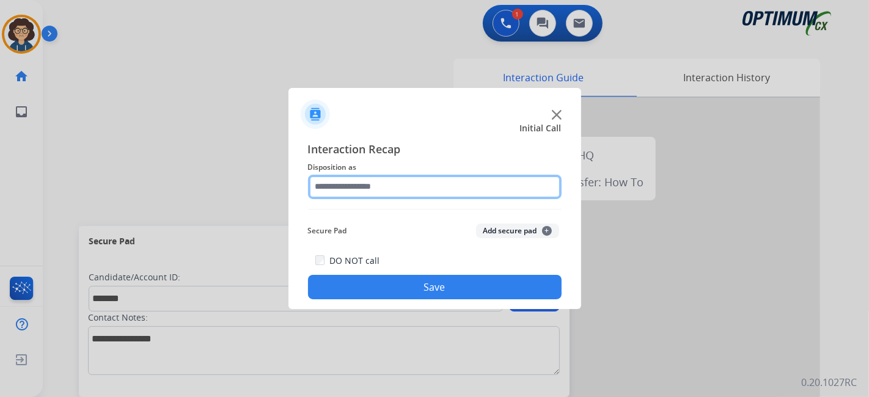
click at [431, 188] on input "text" at bounding box center [435, 187] width 254 height 24
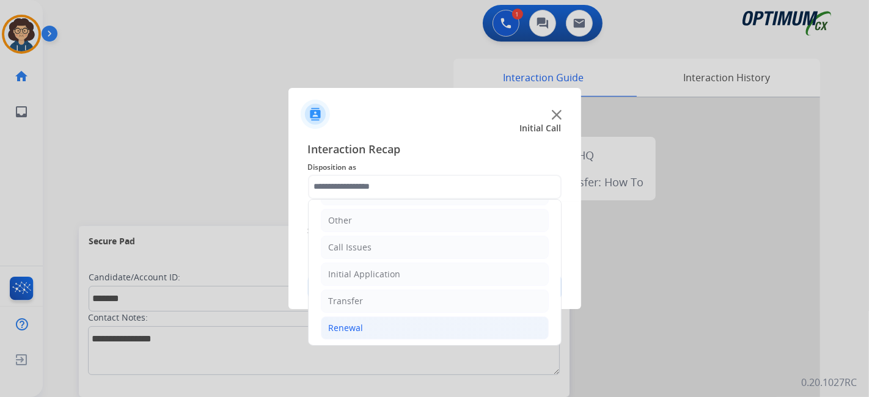
click at [416, 321] on li "Renewal" at bounding box center [435, 328] width 228 height 23
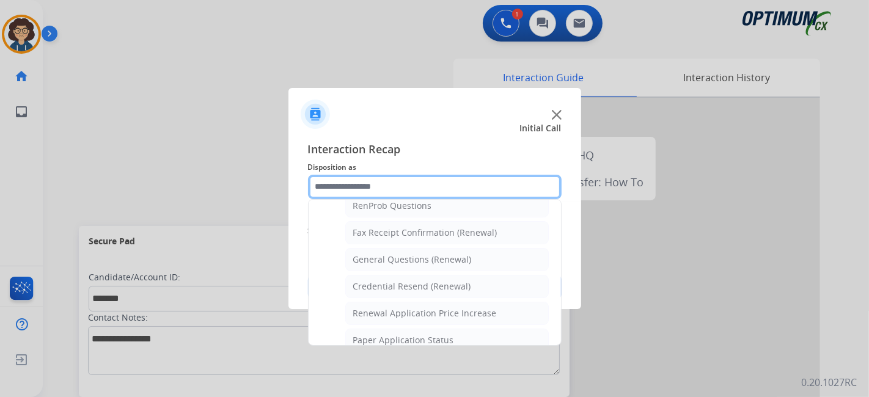
scroll to position [307, 0]
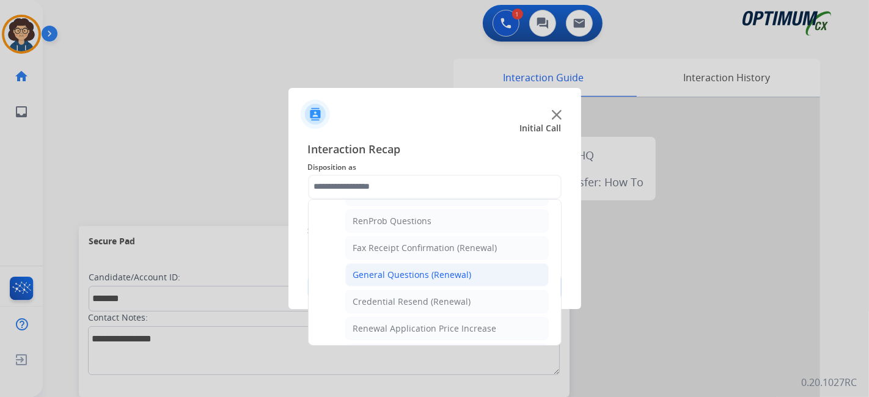
click at [463, 275] on div "General Questions (Renewal)" at bounding box center [412, 275] width 119 height 12
type input "**********"
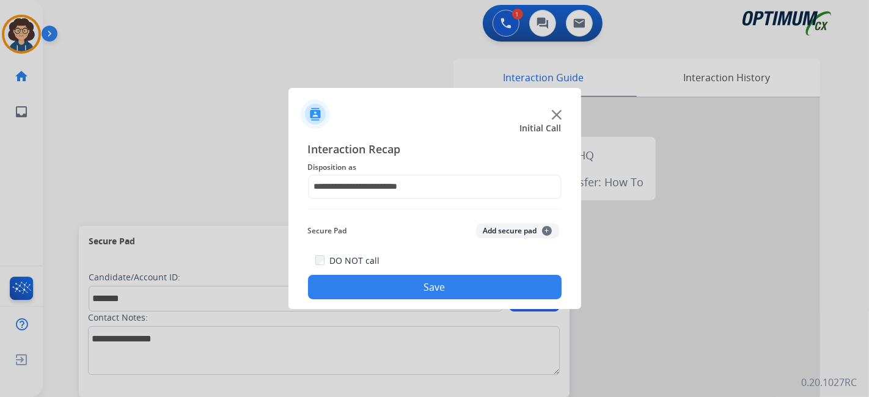
click at [493, 226] on button "Add secure pad +" at bounding box center [517, 231] width 83 height 15
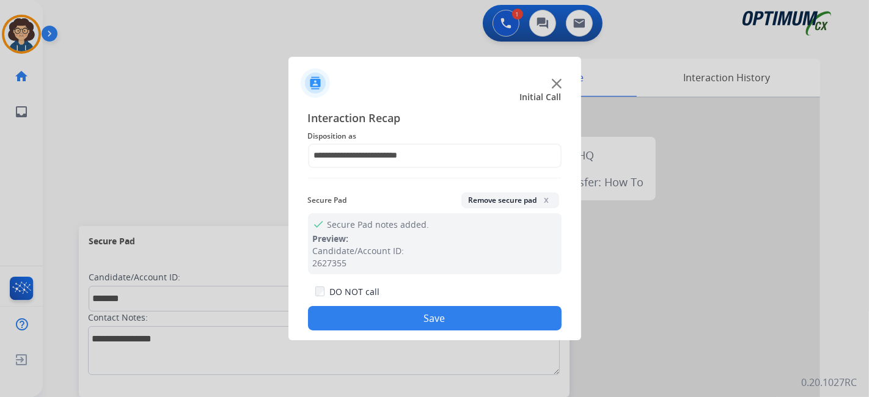
drag, startPoint x: 466, startPoint y: 320, endPoint x: 279, endPoint y: 15, distance: 357.9
click at [462, 314] on button "Save" at bounding box center [435, 318] width 254 height 24
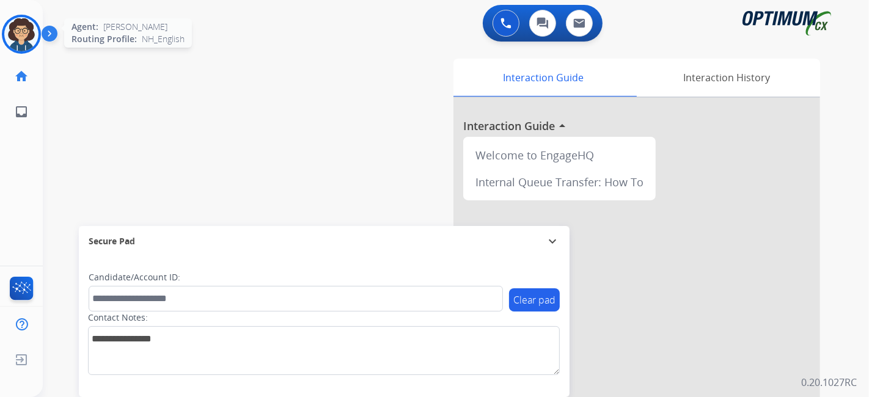
click at [22, 31] on img at bounding box center [21, 34] width 34 height 34
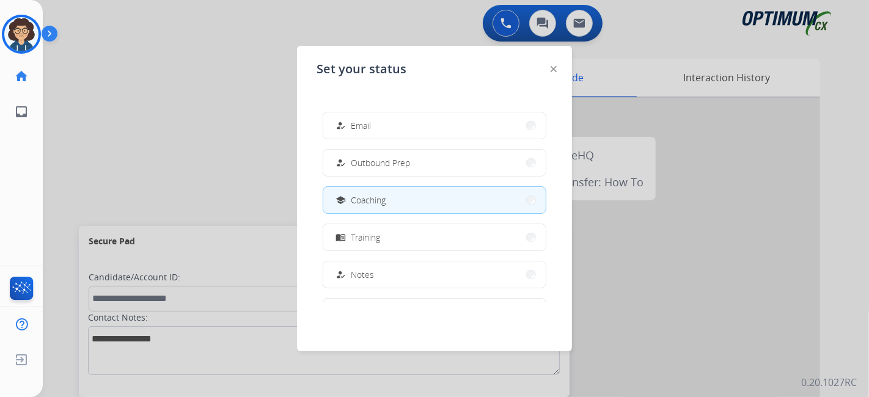
scroll to position [128, 0]
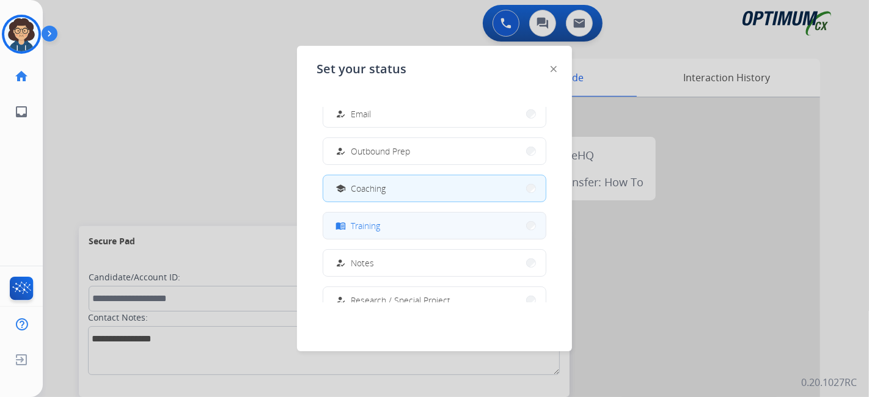
click at [410, 231] on button "menu_book Training" at bounding box center [434, 226] width 222 height 26
